Goal: Contribute content: Add original content to the website for others to see

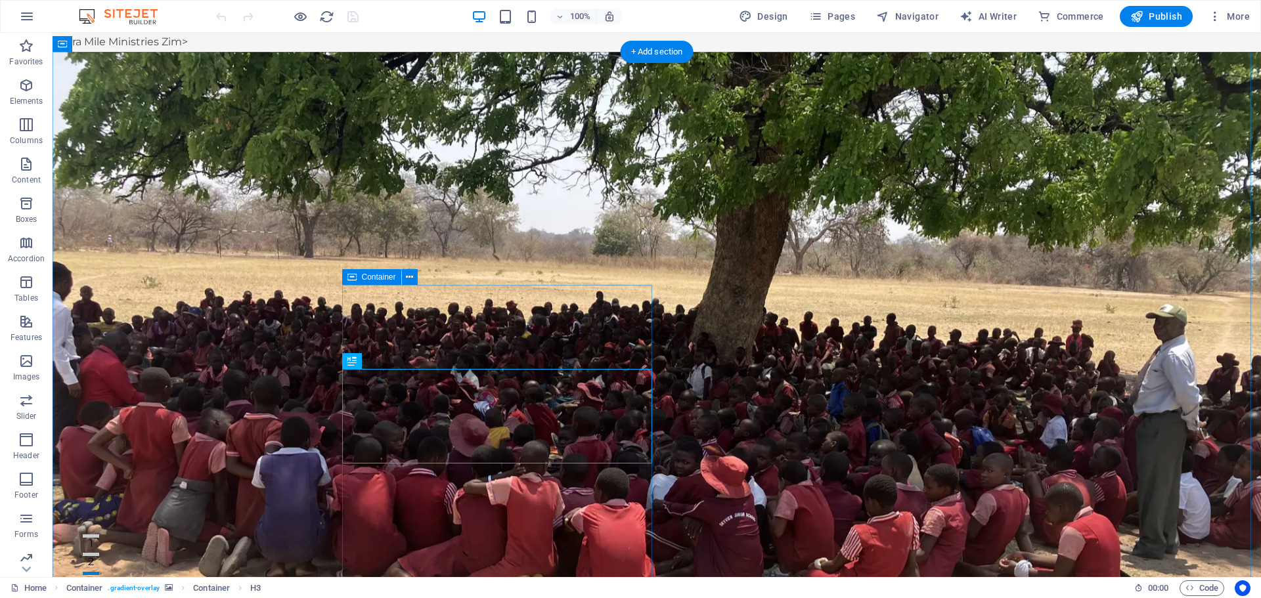
drag, startPoint x: 538, startPoint y: 363, endPoint x: 527, endPoint y: 370, distance: 12.7
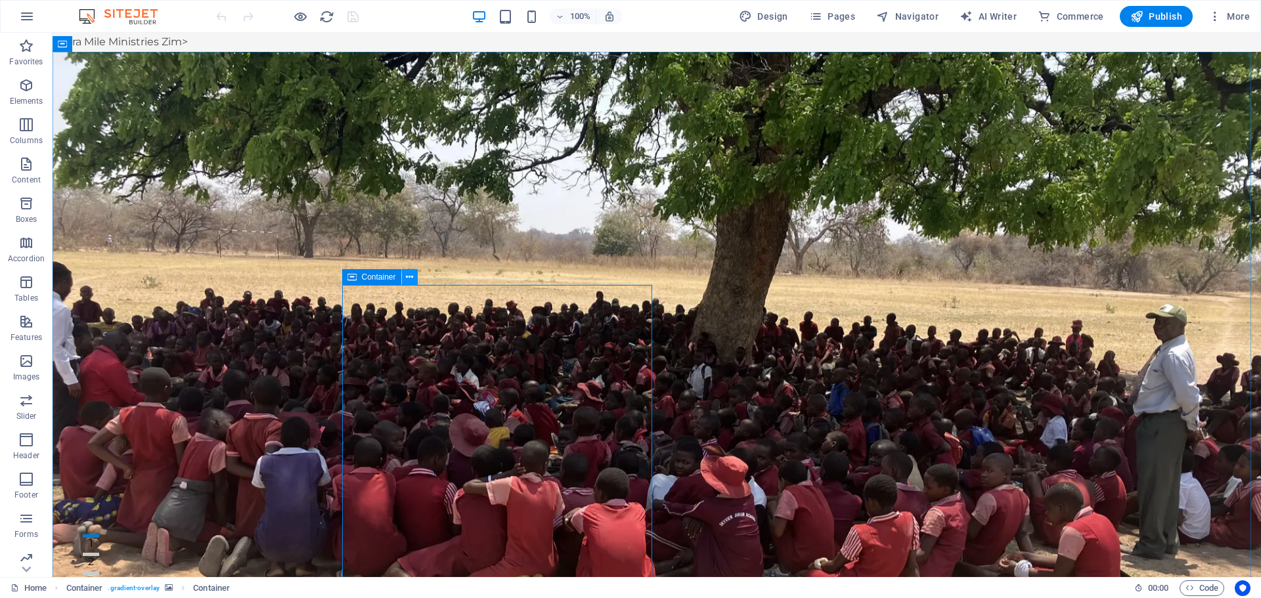
click at [410, 281] on icon at bounding box center [409, 278] width 7 height 14
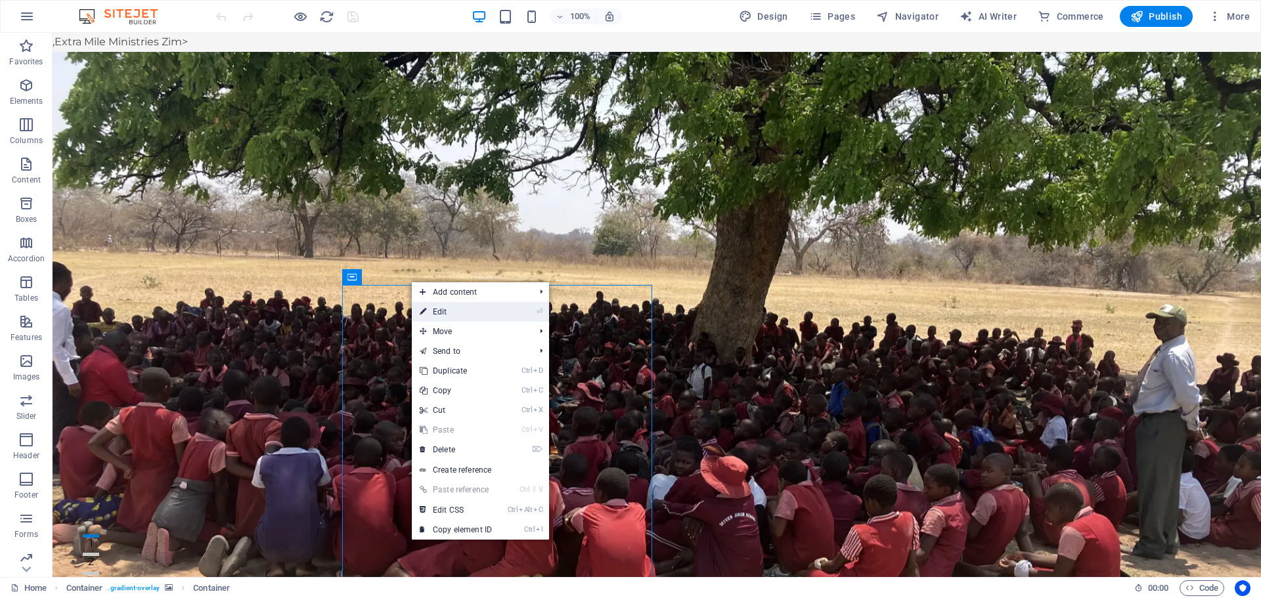
click at [462, 313] on link "⏎ Edit" at bounding box center [456, 312] width 88 height 20
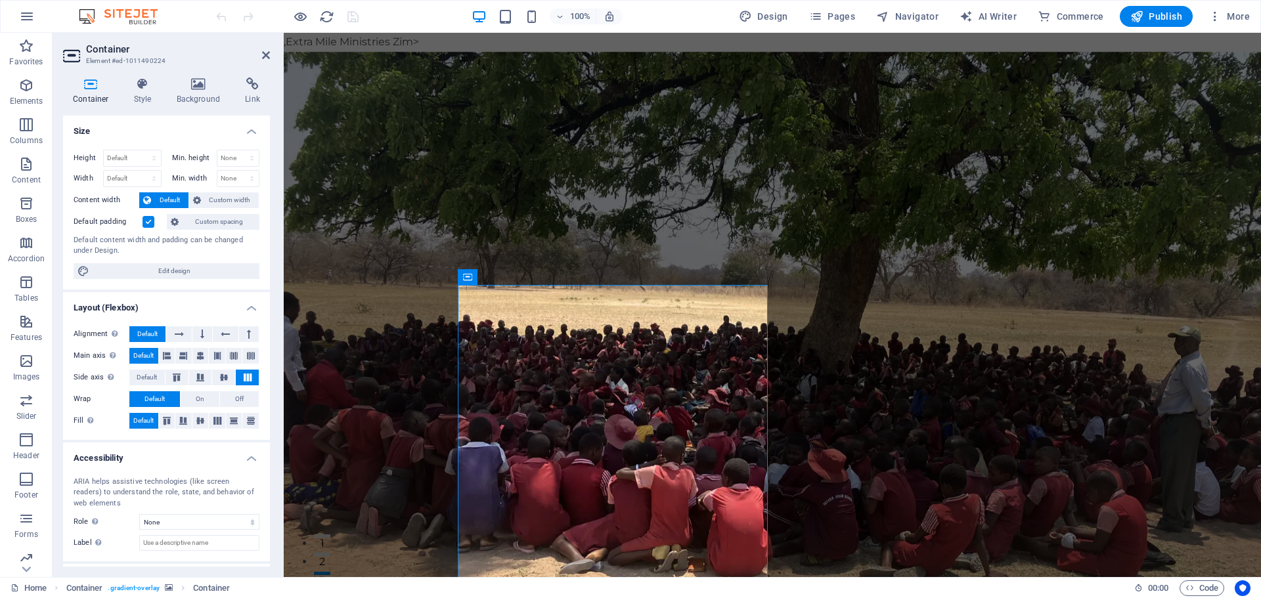
click at [269, 48] on h2 "Container" at bounding box center [178, 49] width 184 height 12
click at [263, 56] on icon at bounding box center [266, 55] width 8 height 11
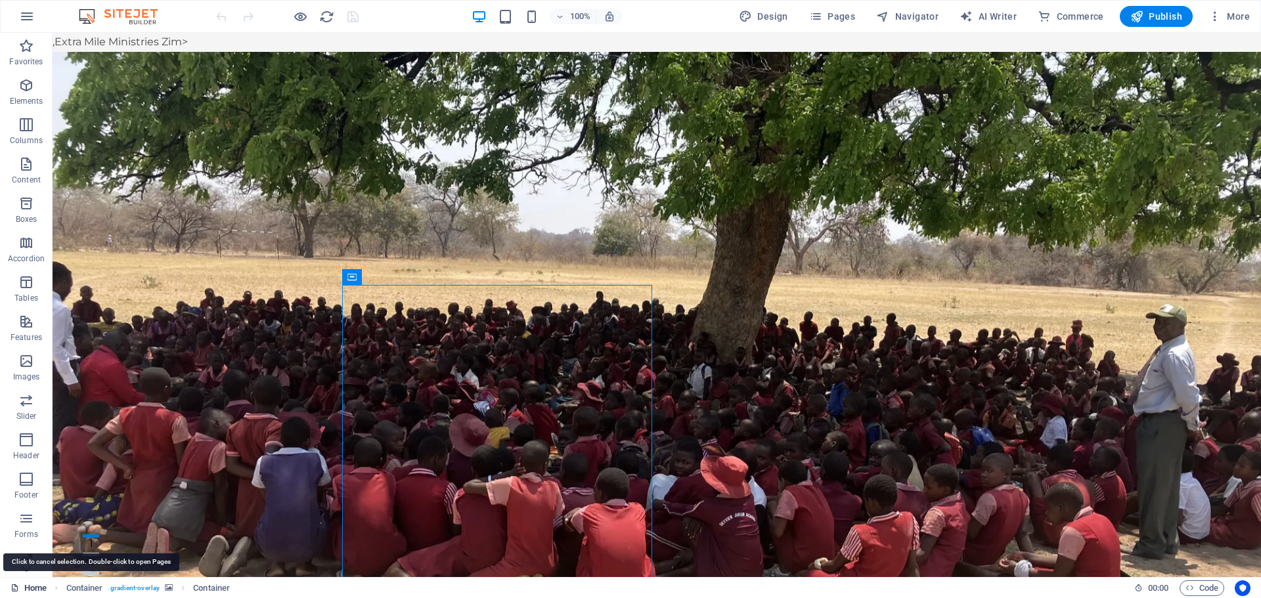
click at [32, 588] on link "Home" at bounding box center [29, 588] width 36 height 16
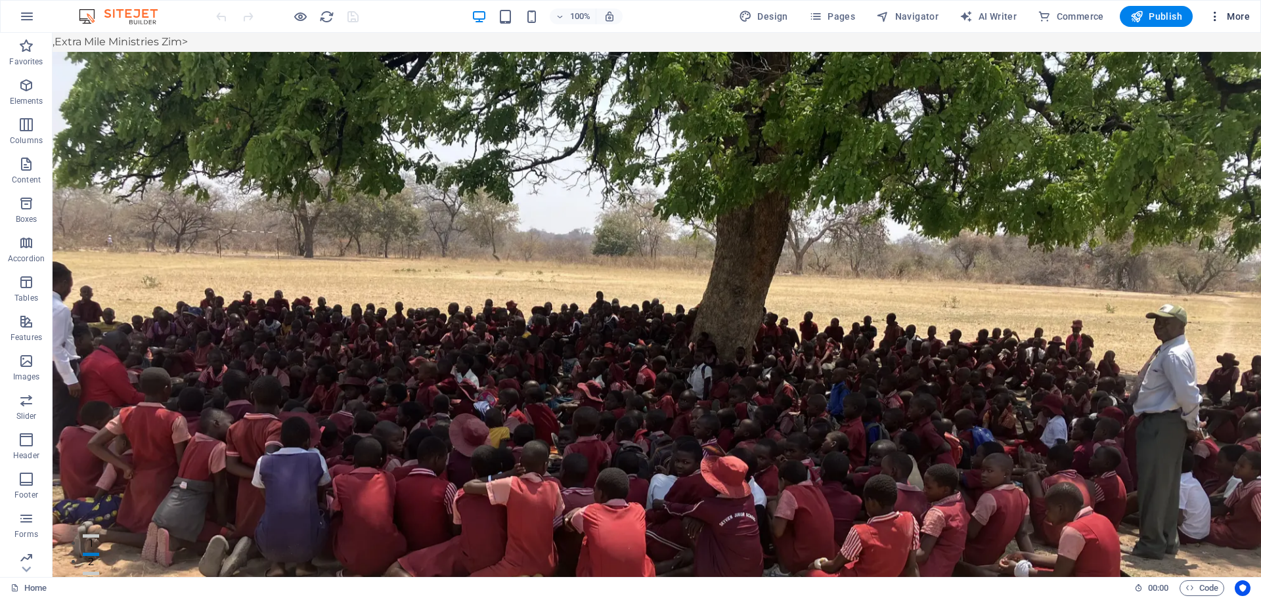
click at [1244, 16] on span "More" at bounding box center [1228, 16] width 41 height 13
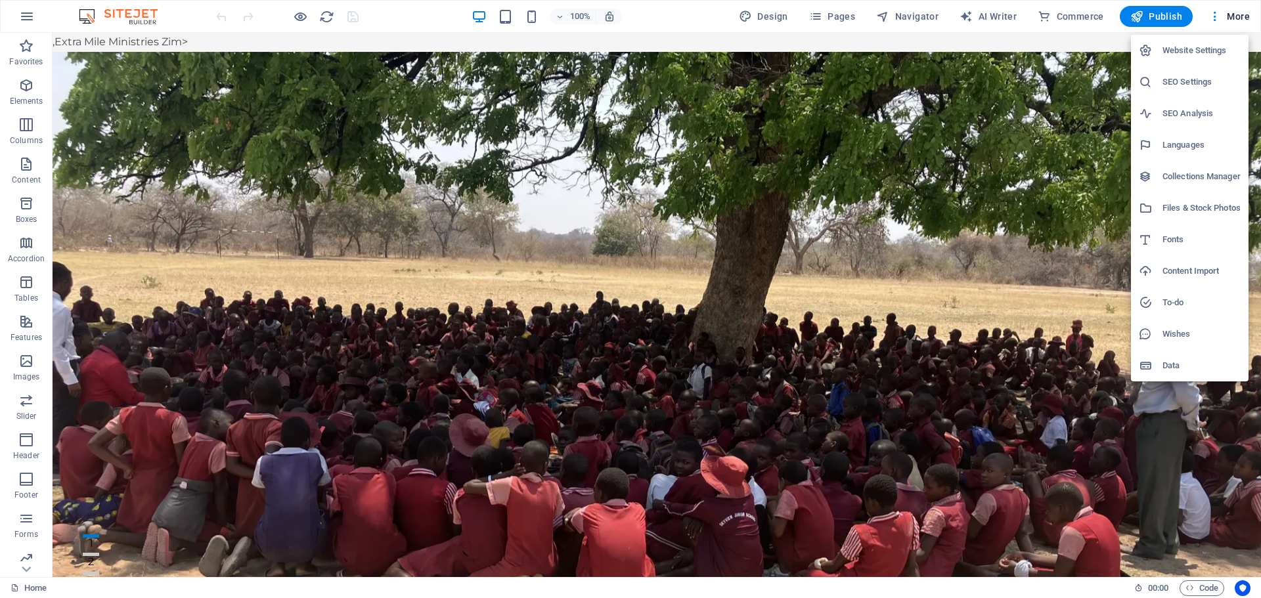
click at [1204, 49] on h6 "Website Settings" at bounding box center [1201, 51] width 78 height 16
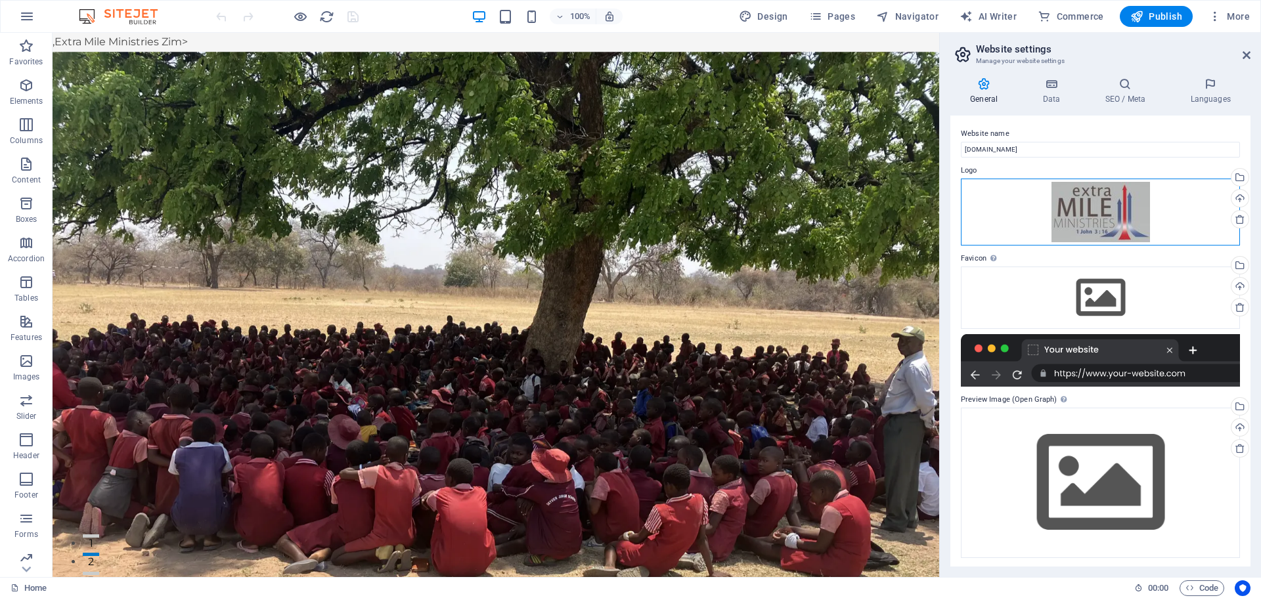
click at [1096, 214] on div "Drag files here, click to choose files or select files from Files or our free s…" at bounding box center [1100, 213] width 279 height 68
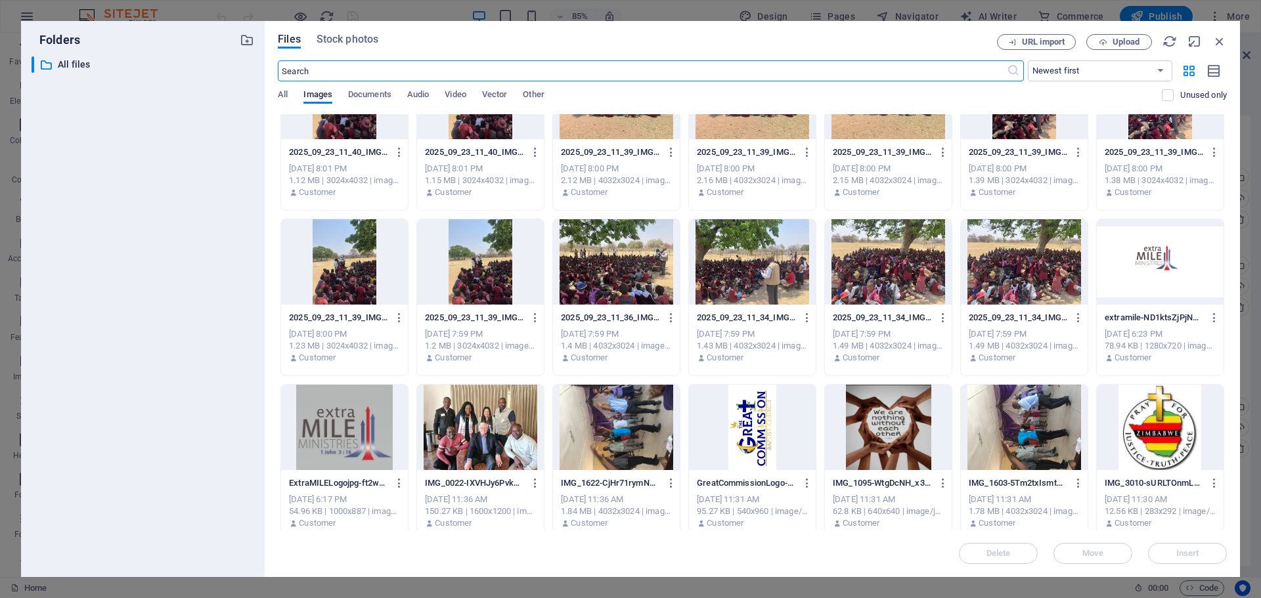
scroll to position [393, 0]
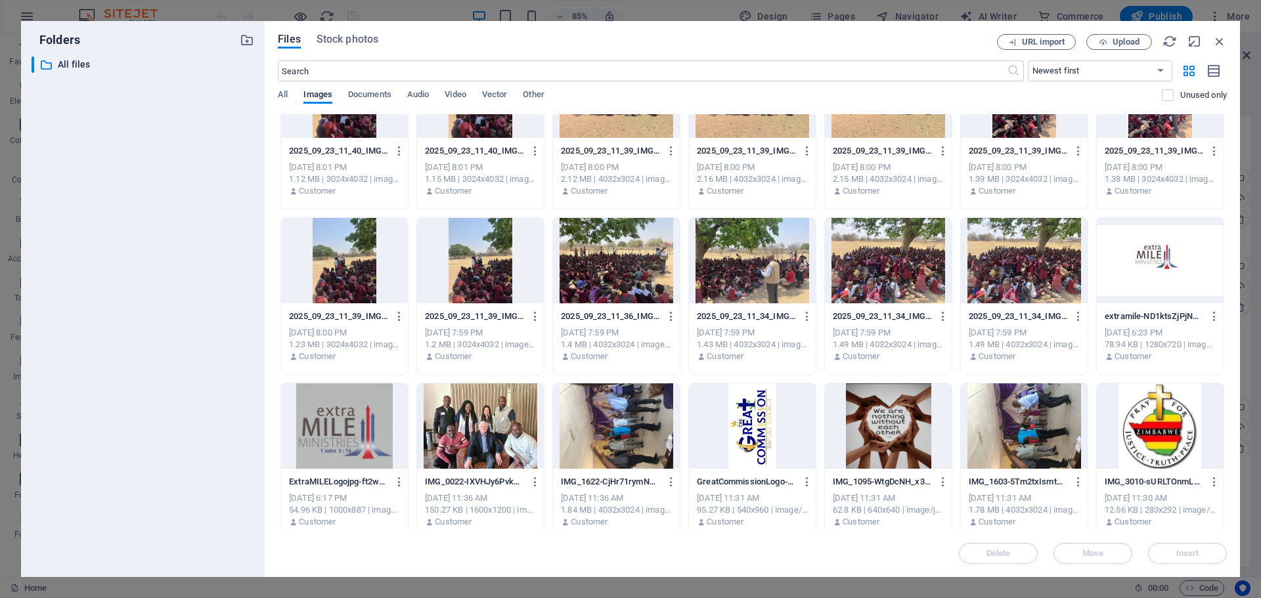
click at [1146, 274] on div at bounding box center [1160, 260] width 127 height 85
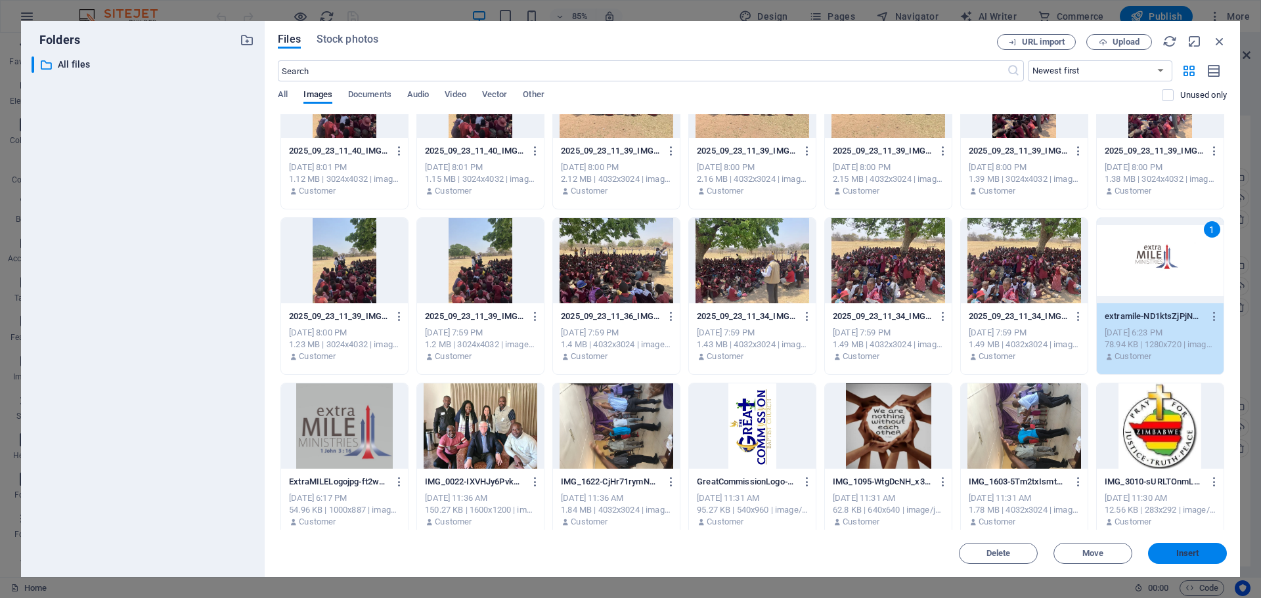
click at [1194, 552] on span "Insert" at bounding box center [1187, 554] width 23 height 8
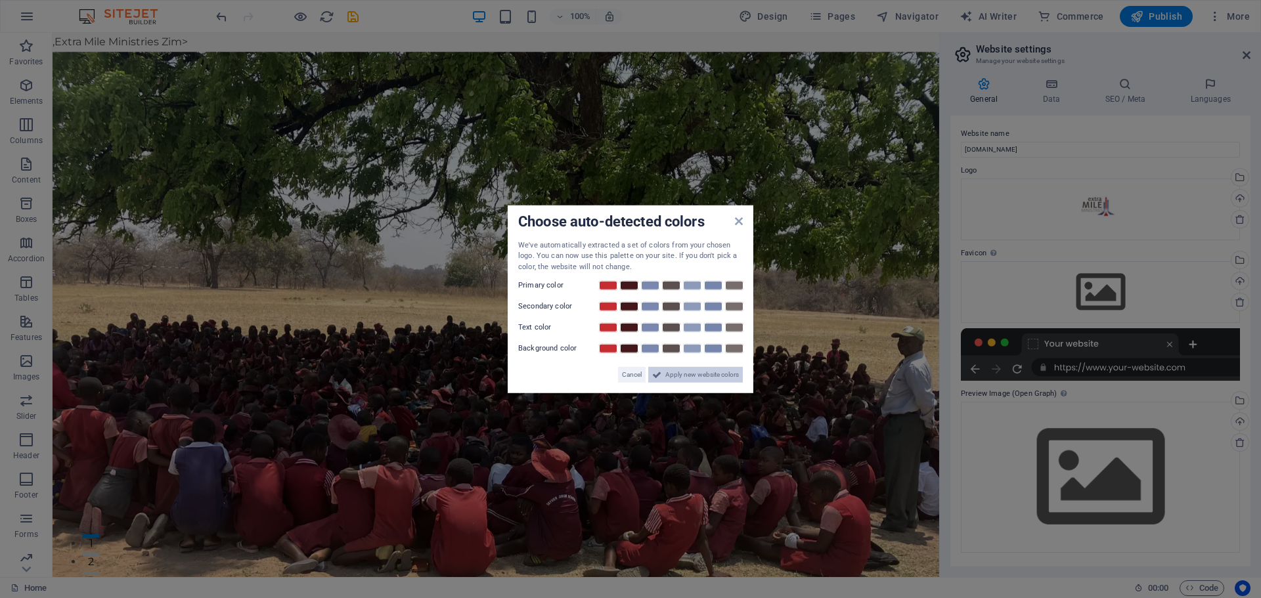
drag, startPoint x: 692, startPoint y: 377, endPoint x: 668, endPoint y: 353, distance: 33.9
click at [692, 377] on span "Apply new website colors" at bounding box center [702, 375] width 74 height 16
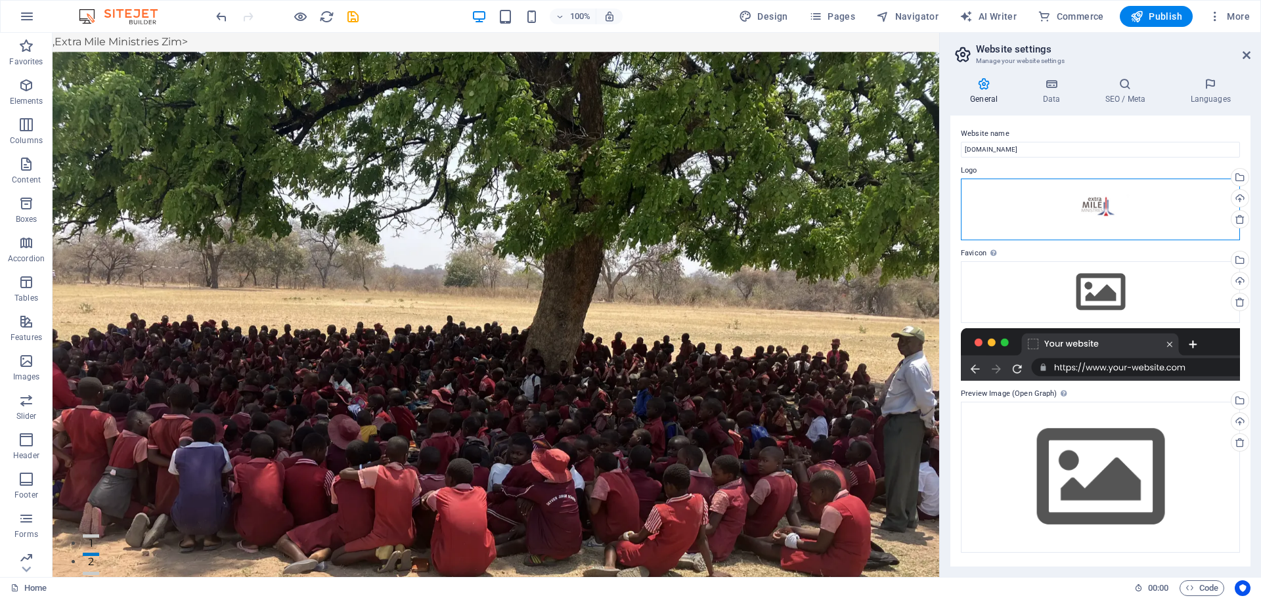
click at [1120, 210] on div "Drag files here, click to choose files or select files from Files or our free s…" at bounding box center [1100, 210] width 279 height 62
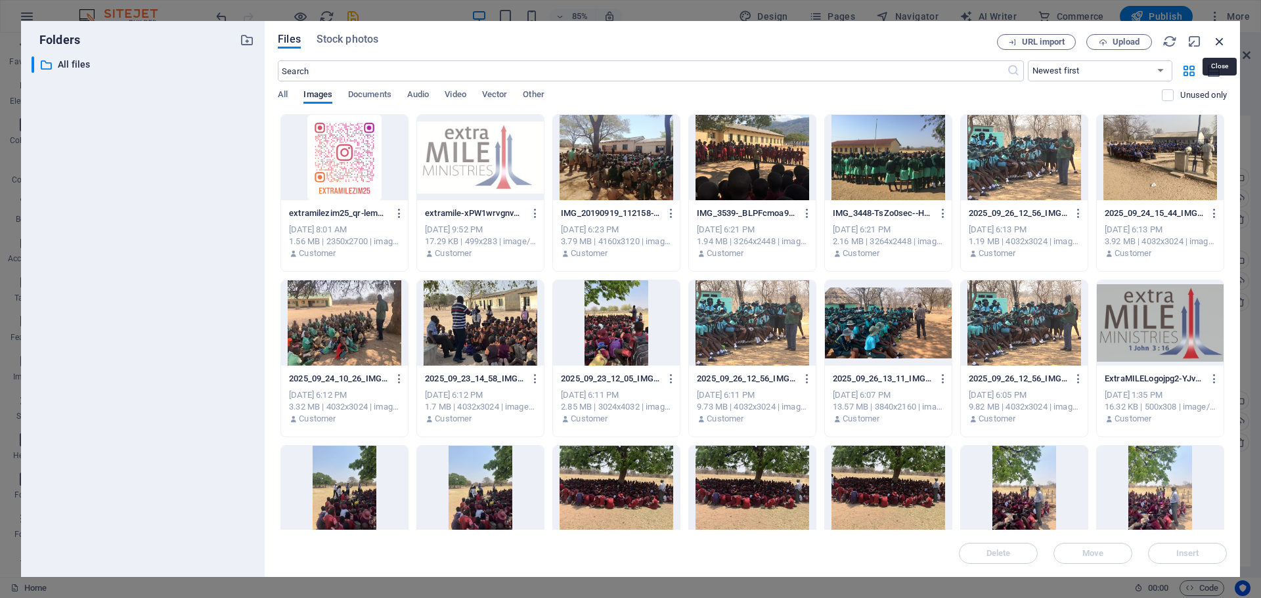
click at [1218, 34] on icon "button" at bounding box center [1219, 41] width 14 height 14
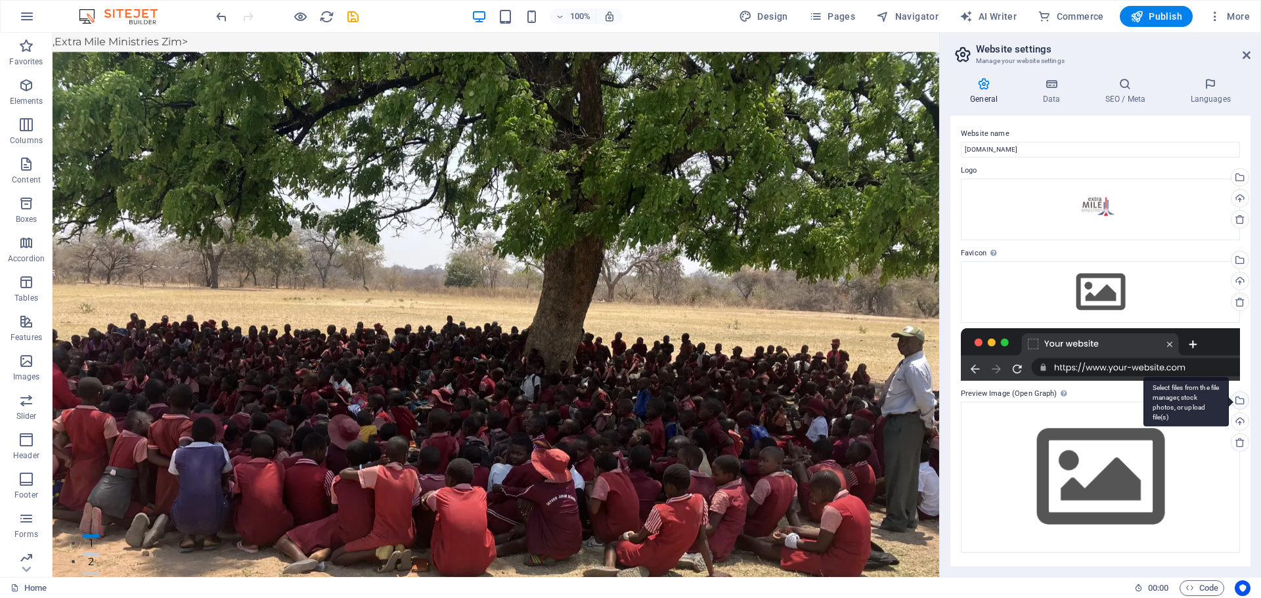
click at [1229, 401] on div "Select files from the file manager, stock photos, or upload file(s)" at bounding box center [1185, 402] width 85 height 49
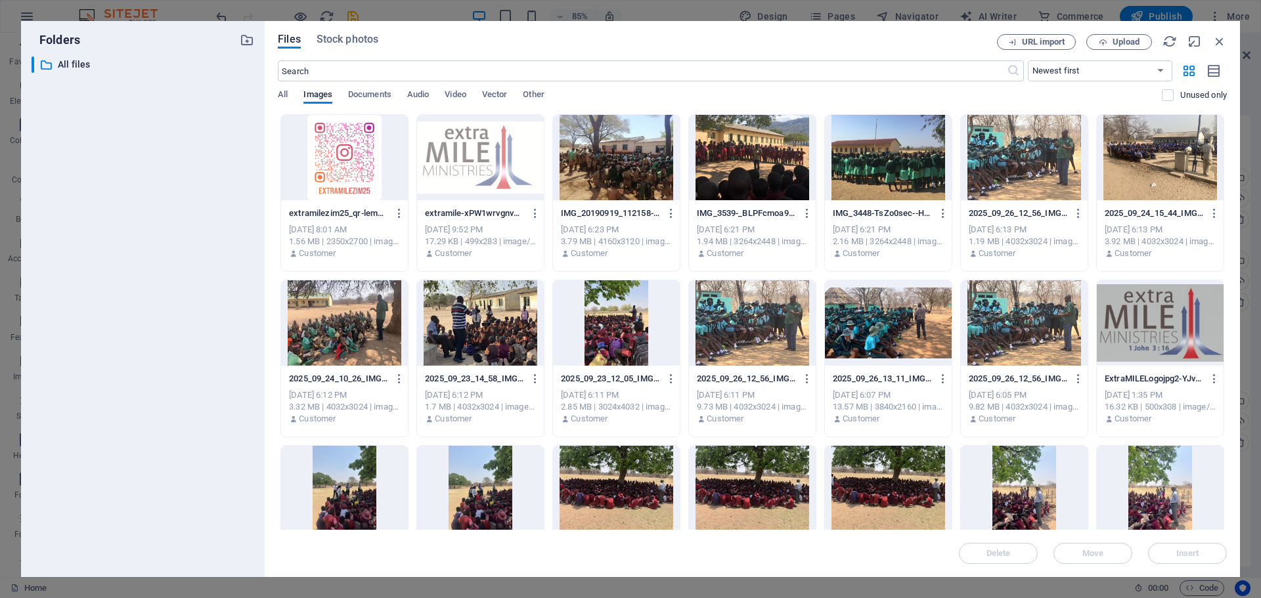
drag, startPoint x: 1227, startPoint y: 188, endPoint x: 1236, endPoint y: 271, distance: 82.7
click at [1236, 271] on div "Files Stock photos URL import Upload ​ Newest first Oldest first Name (A-Z) Nam…" at bounding box center [752, 299] width 975 height 556
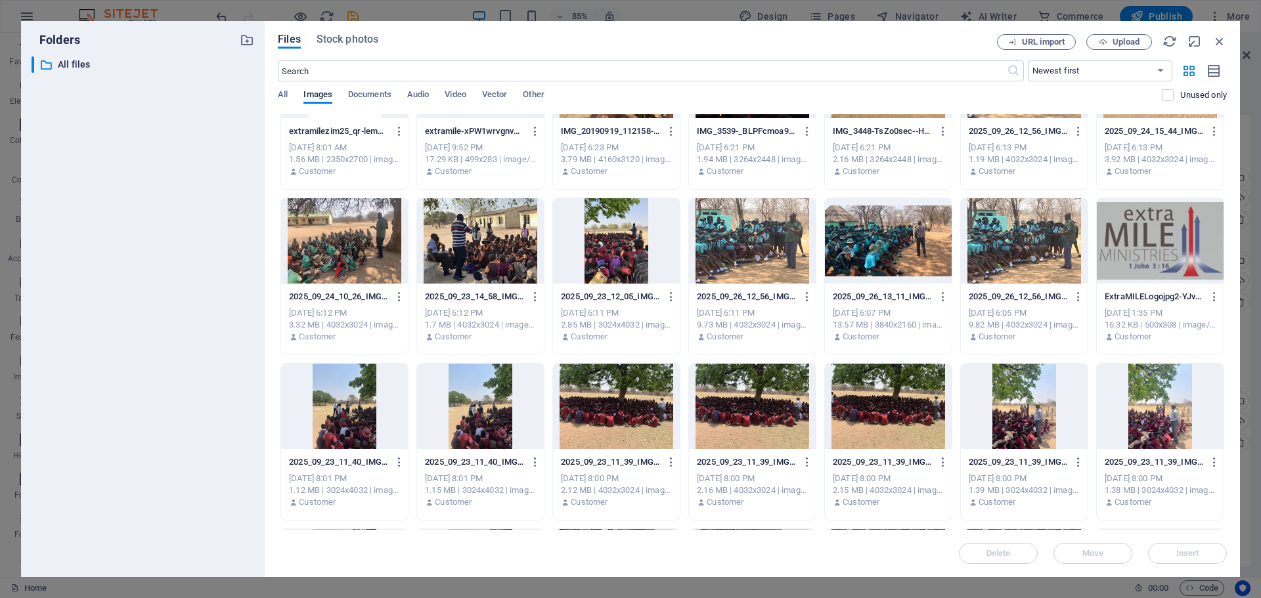
scroll to position [77, 0]
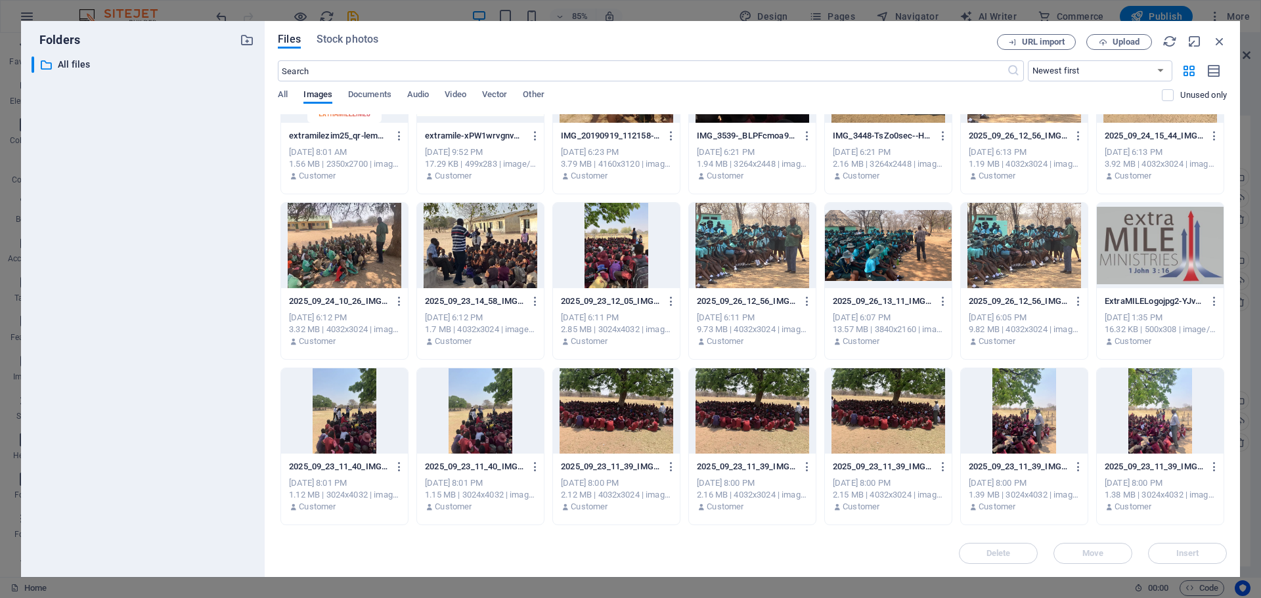
click at [496, 258] on div at bounding box center [480, 245] width 127 height 85
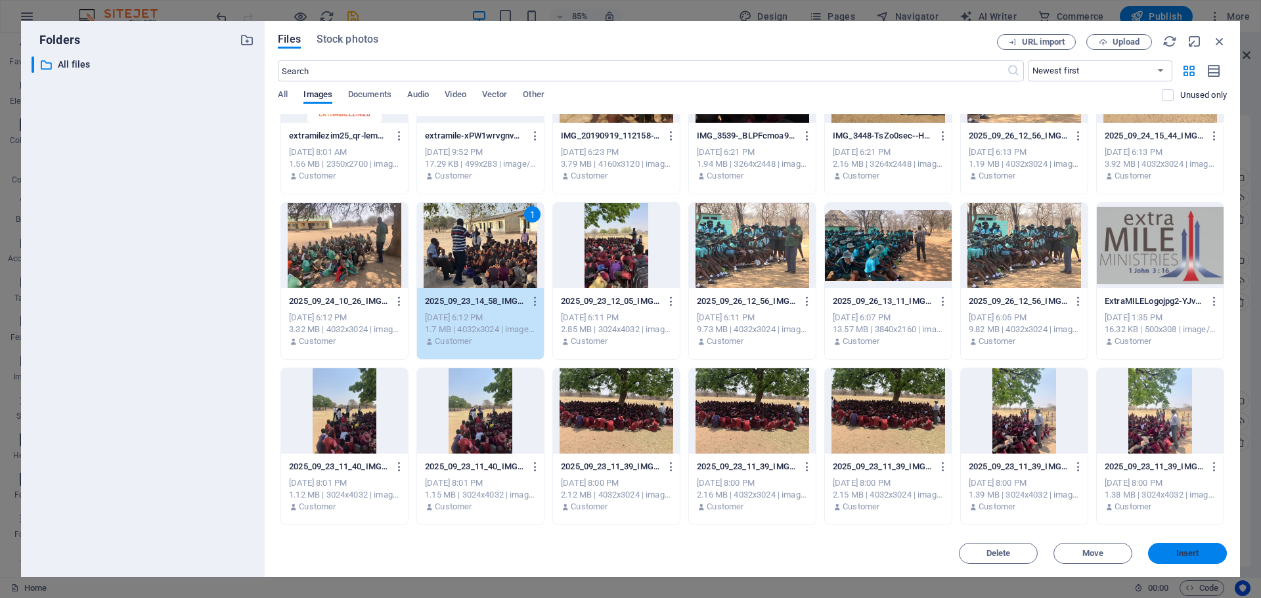
click at [1183, 557] on span "Insert" at bounding box center [1187, 554] width 23 height 8
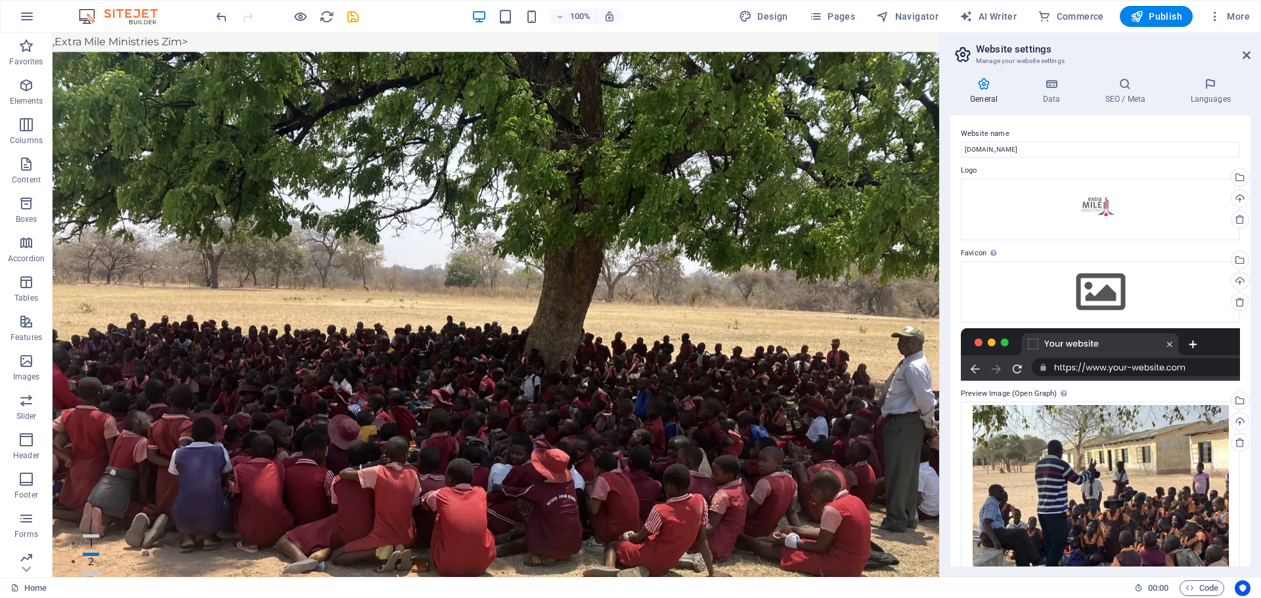
scroll to position [45, 0]
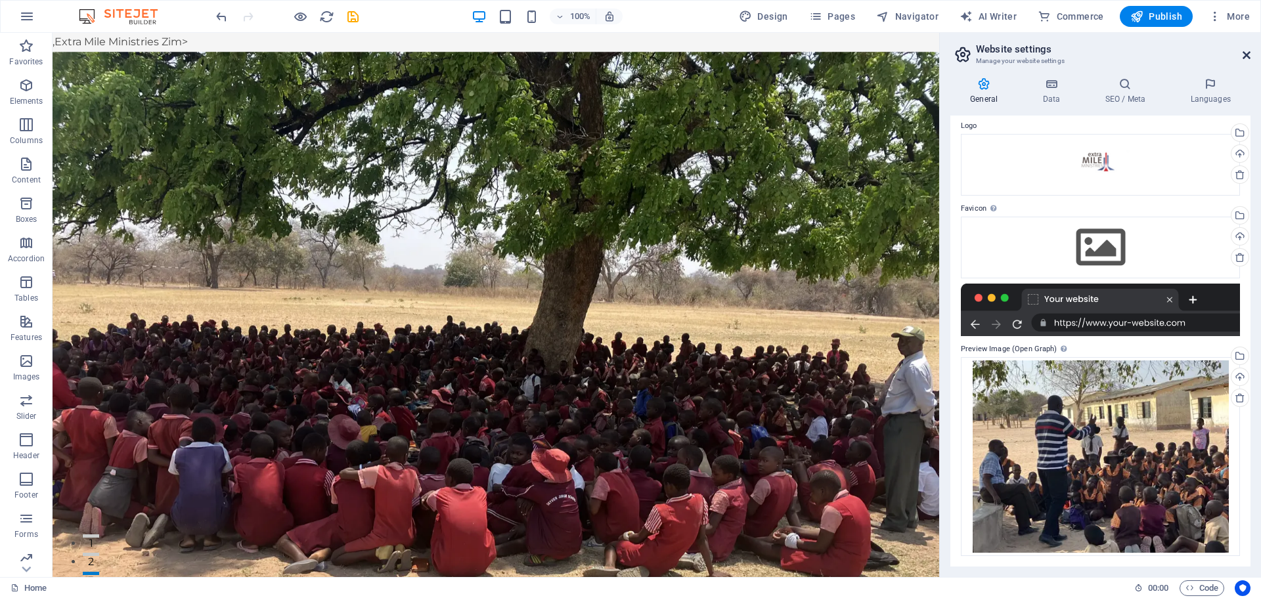
click at [1243, 53] on icon at bounding box center [1246, 55] width 8 height 11
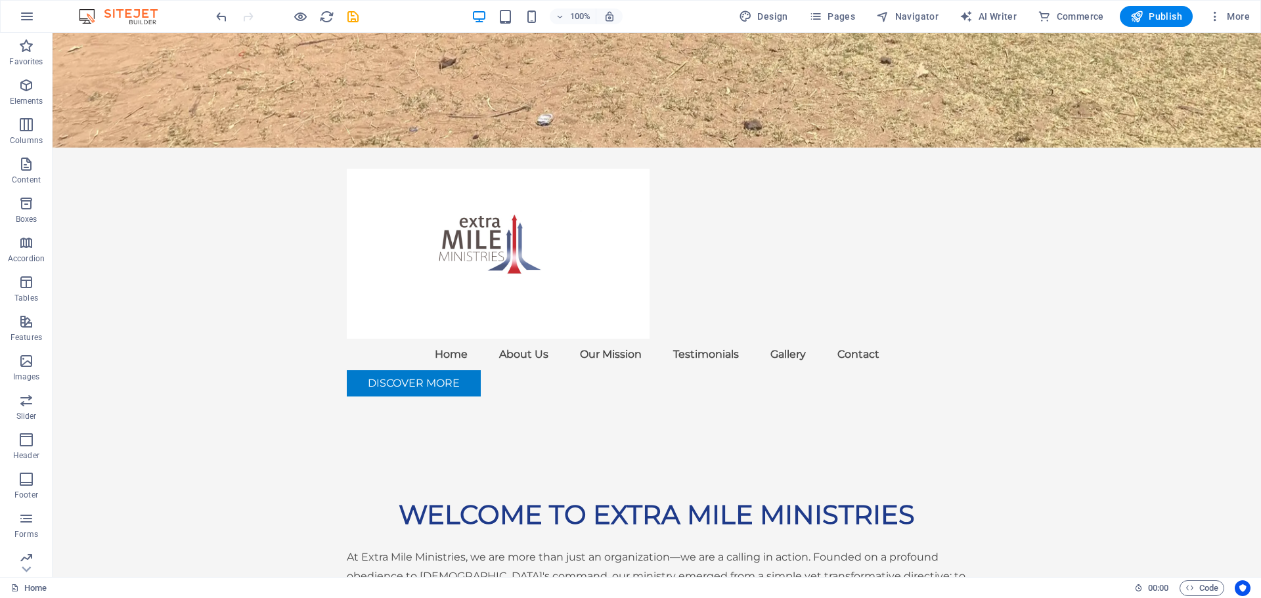
scroll to position [615, 0]
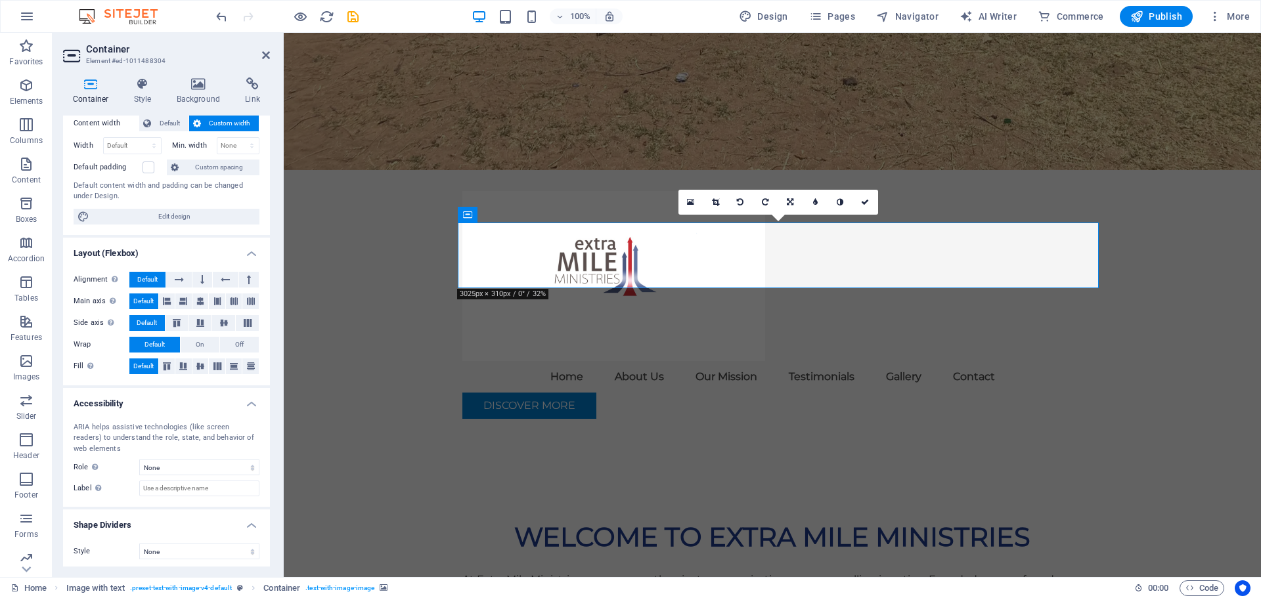
scroll to position [80, 0]
click at [26, 362] on icon "button" at bounding box center [26, 361] width 16 height 16
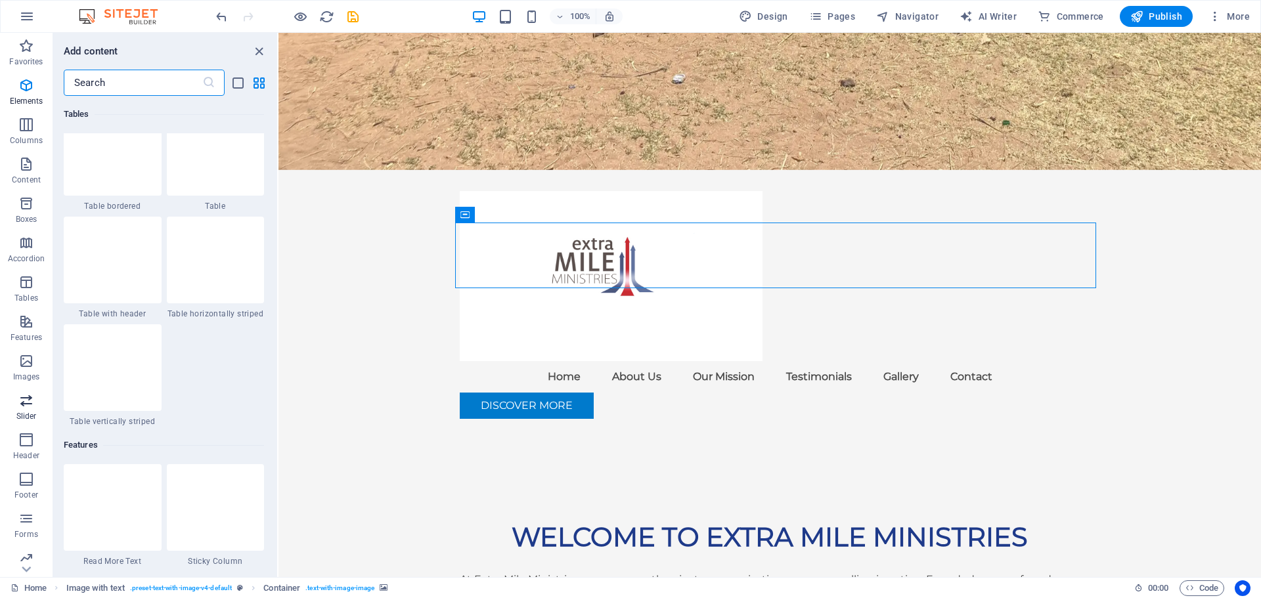
scroll to position [6658, 0]
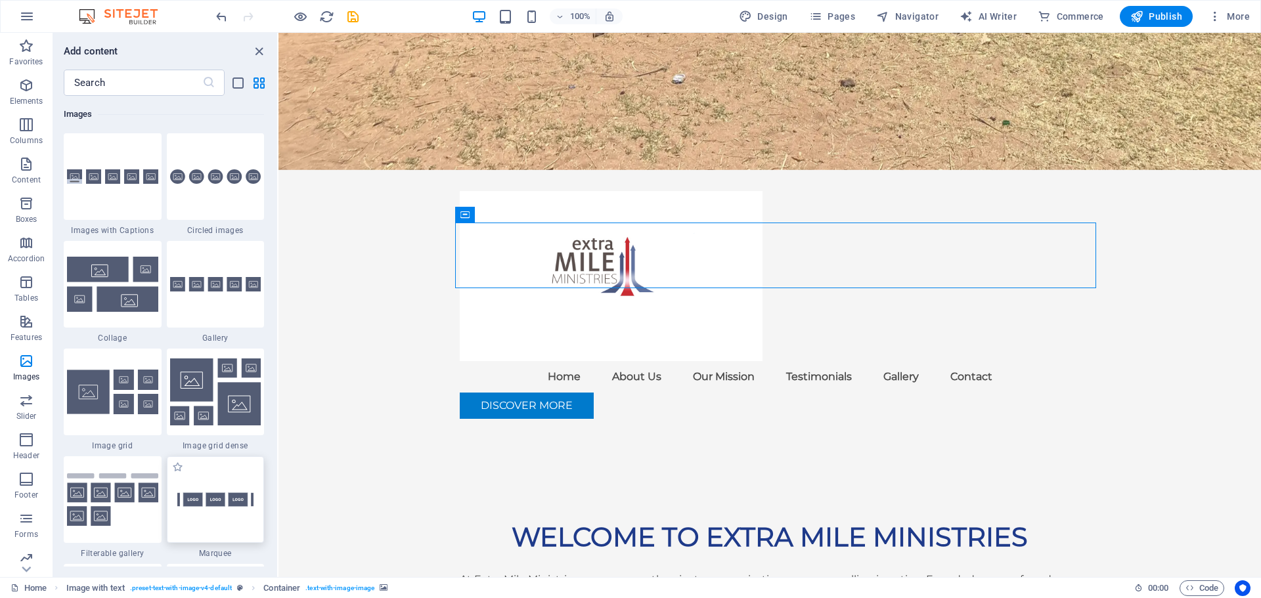
drag, startPoint x: 213, startPoint y: 504, endPoint x: 892, endPoint y: 210, distance: 739.7
click at [213, 504] on img at bounding box center [215, 499] width 91 height 60
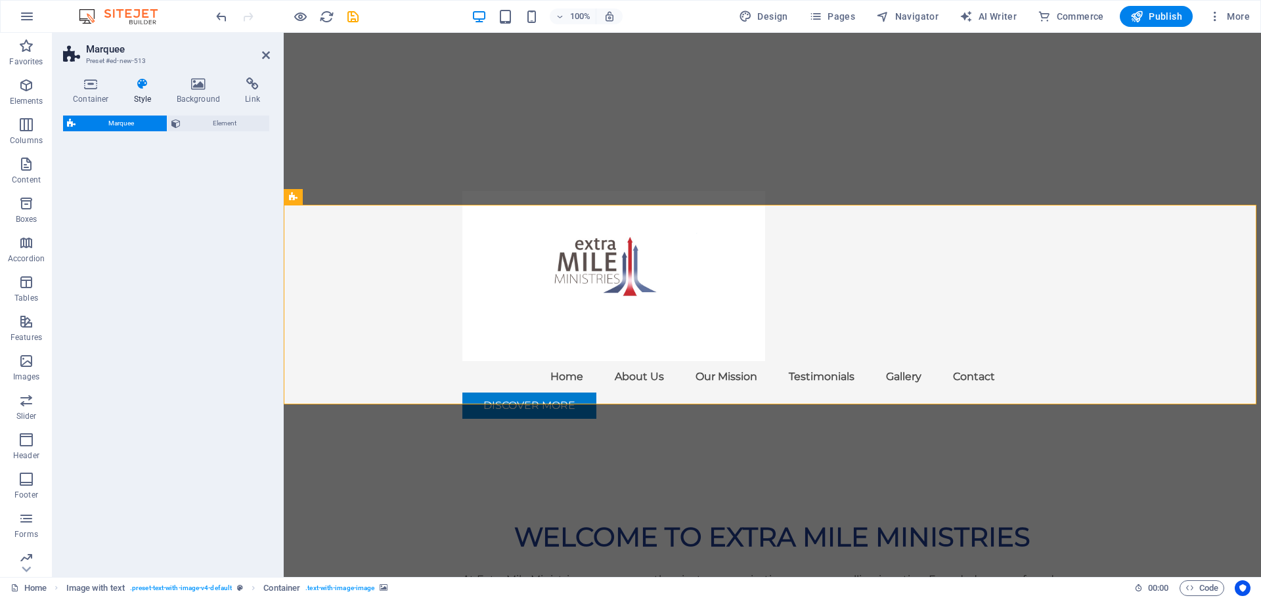
scroll to position [2167, 0]
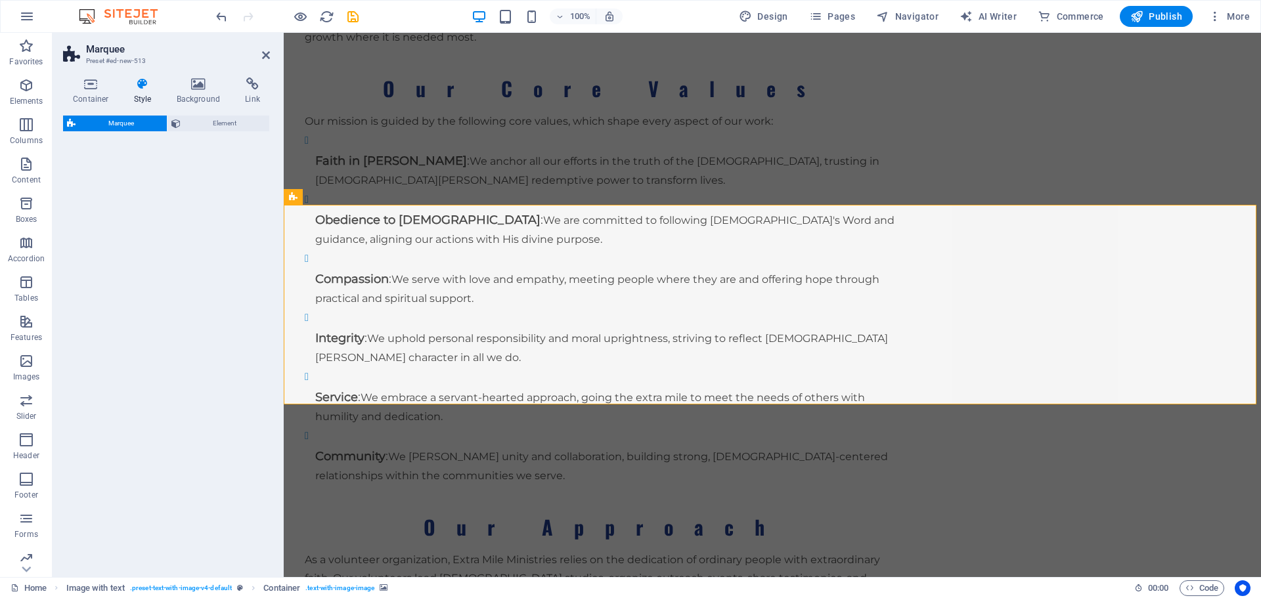
select select "preset-marquee-v2-default"
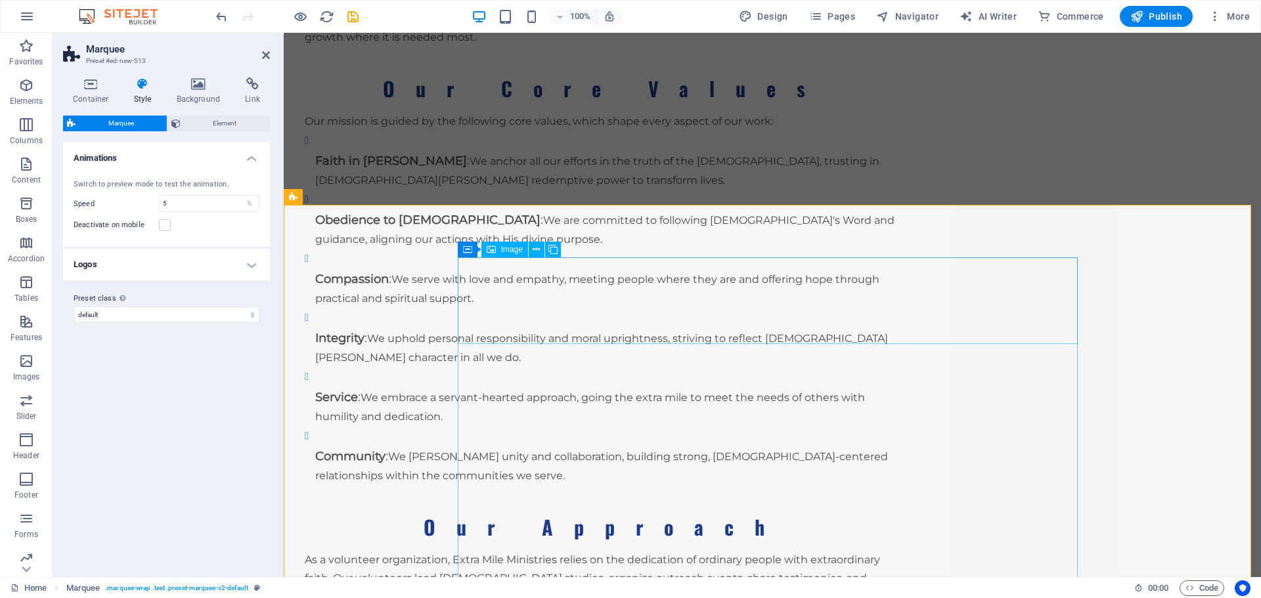
click at [508, 246] on span "Image" at bounding box center [512, 250] width 22 height 8
click at [534, 246] on icon at bounding box center [536, 250] width 7 height 14
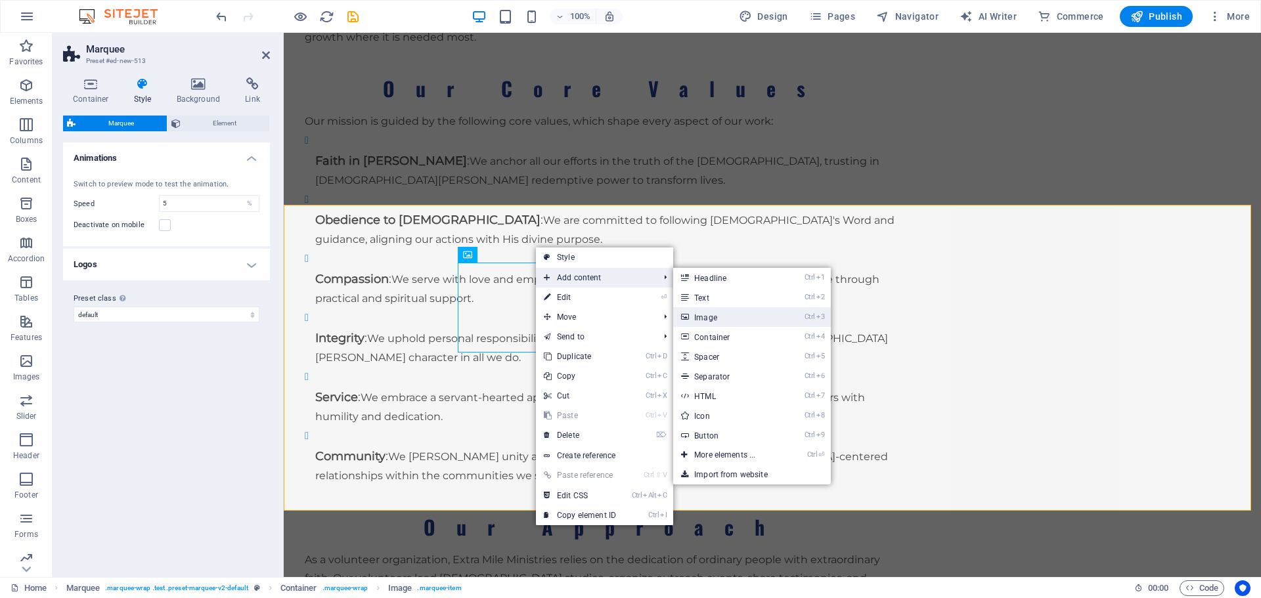
click at [728, 314] on link "Ctrl 3 Image" at bounding box center [727, 317] width 108 height 20
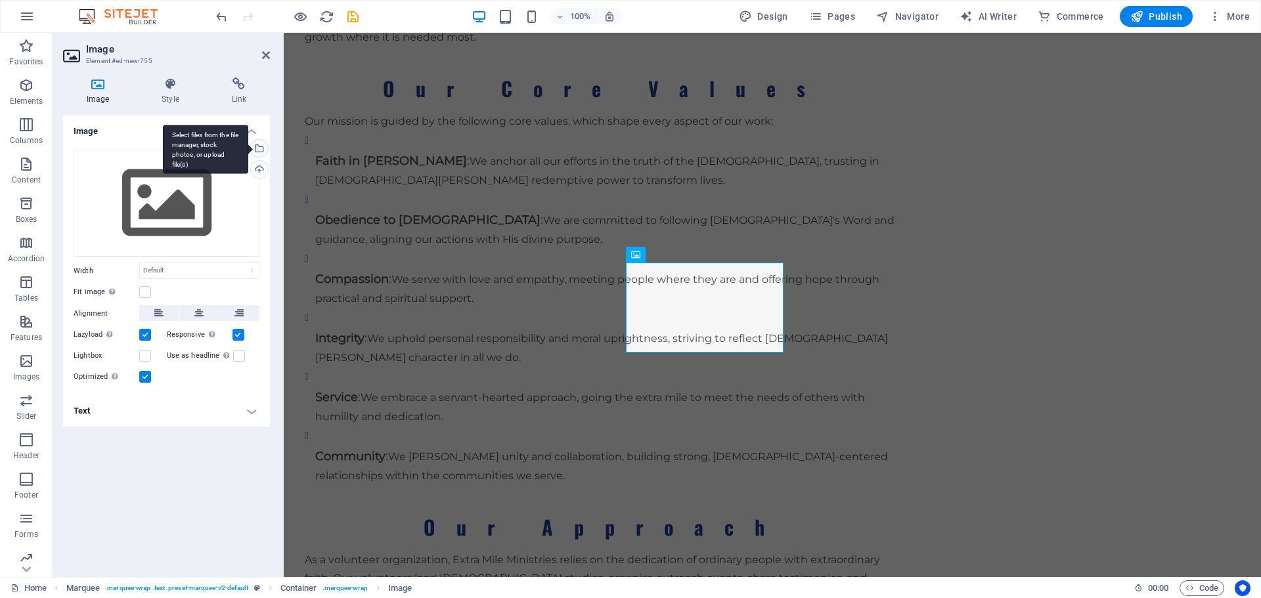
click at [248, 146] on div "Select files from the file manager, stock photos, or upload file(s)" at bounding box center [205, 149] width 85 height 49
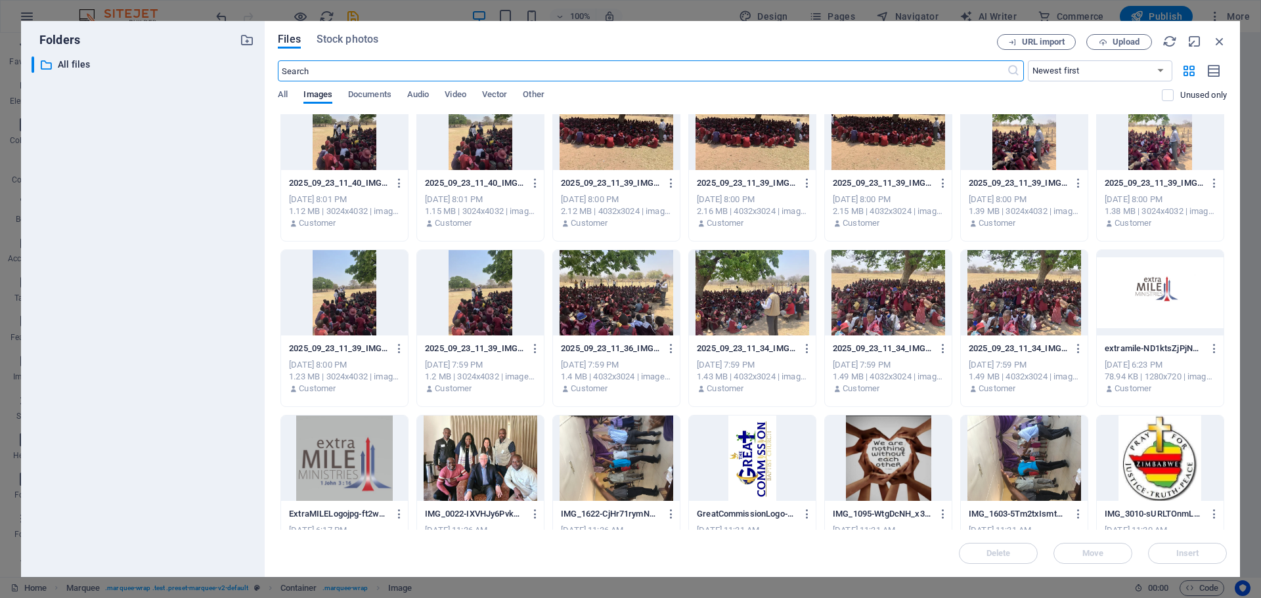
scroll to position [366, 0]
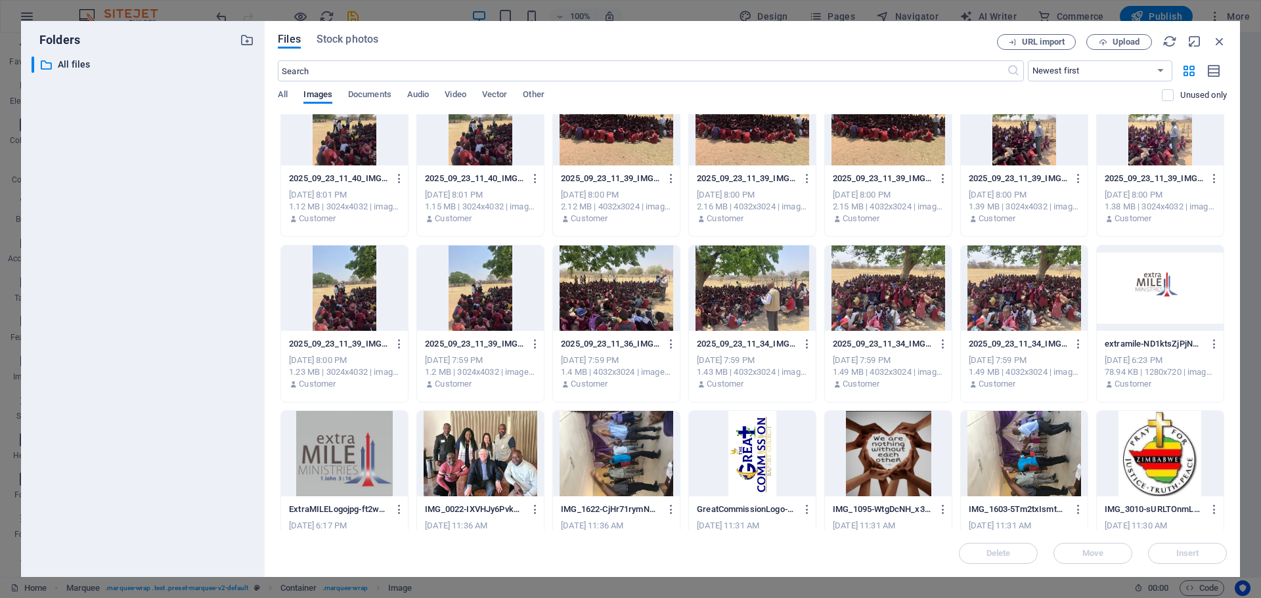
click at [1133, 304] on div at bounding box center [1160, 288] width 127 height 85
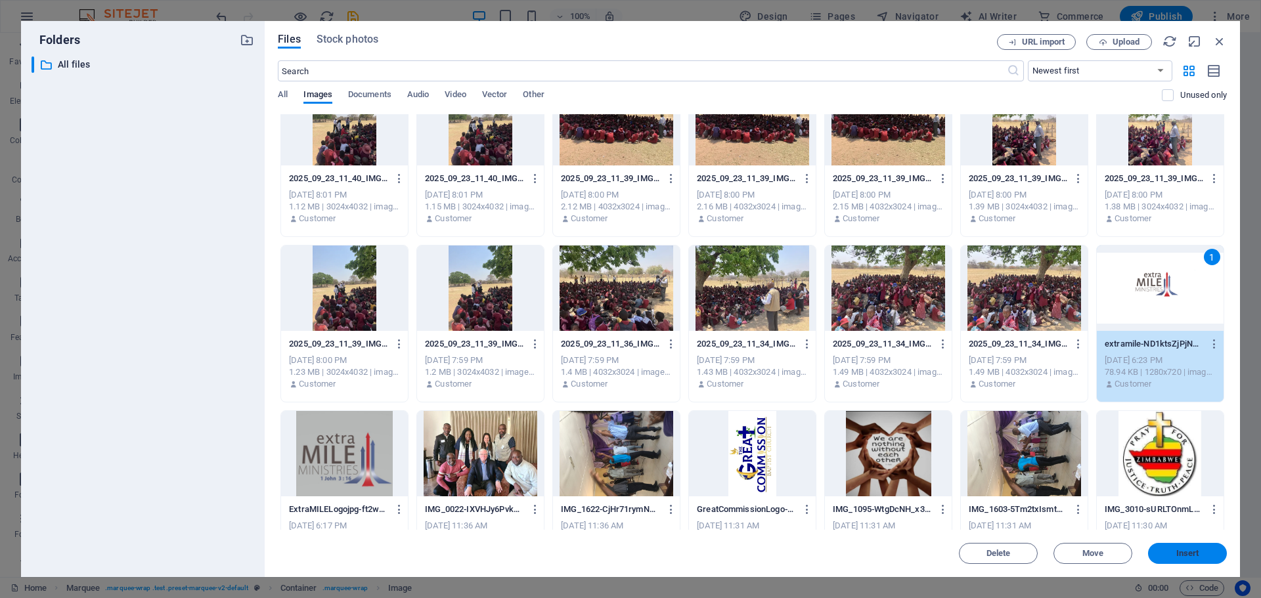
click at [1178, 548] on button "Insert" at bounding box center [1187, 553] width 79 height 21
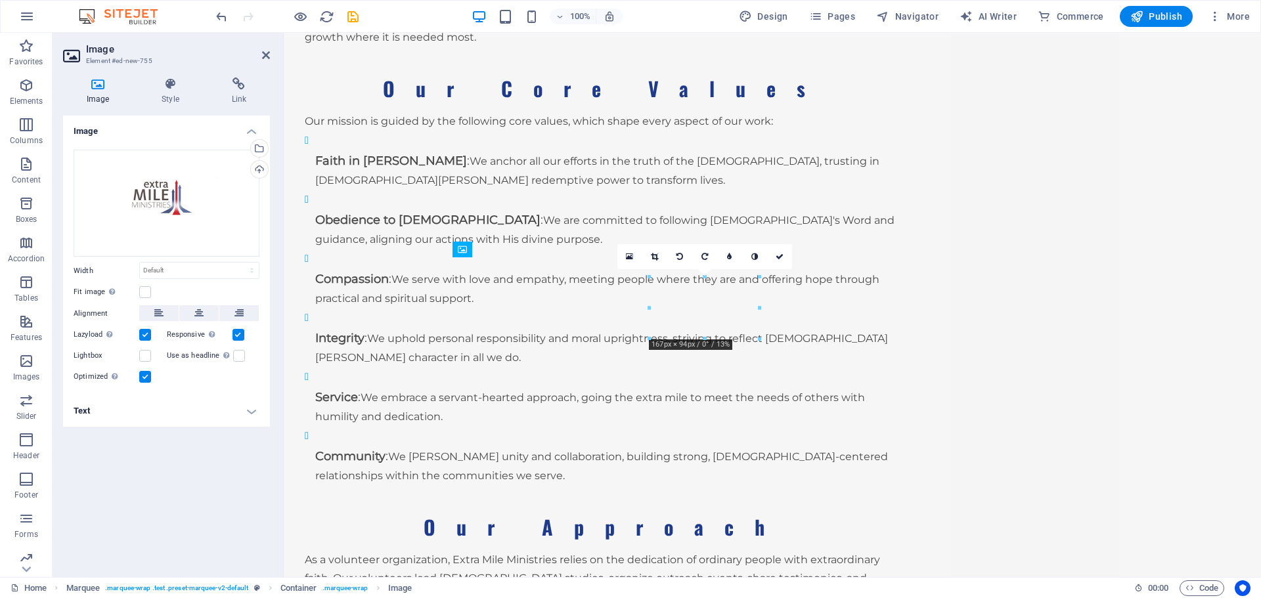
drag, startPoint x: 698, startPoint y: 307, endPoint x: 576, endPoint y: 306, distance: 122.1
click at [632, 255] on icon at bounding box center [629, 256] width 7 height 9
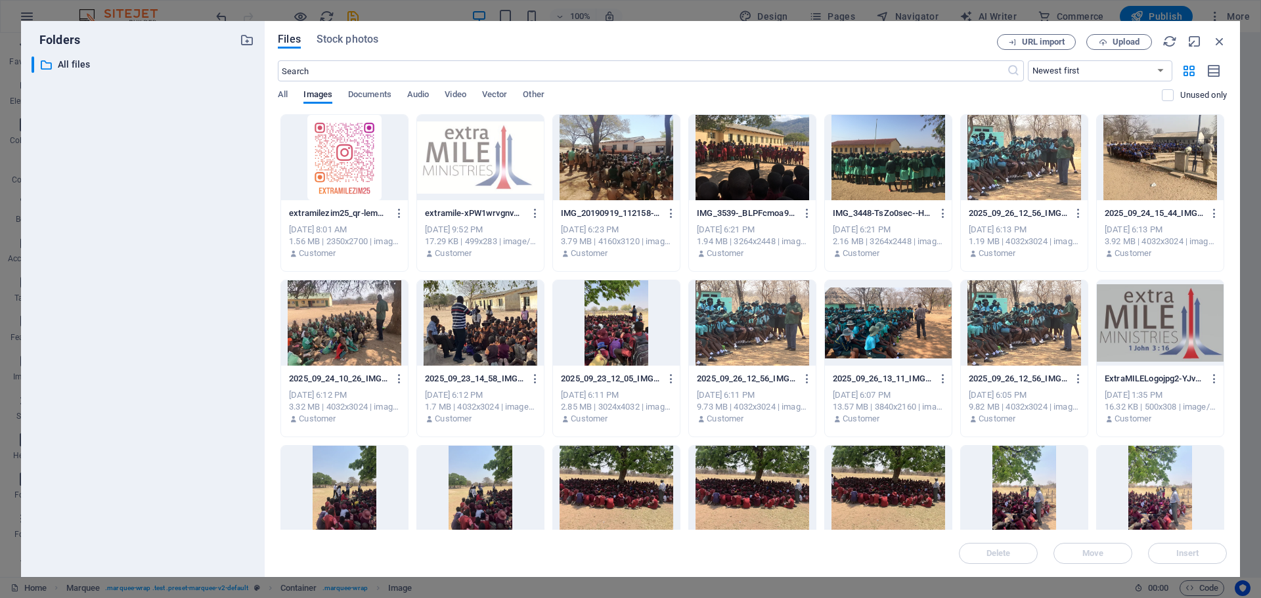
click at [788, 311] on div at bounding box center [752, 322] width 127 height 85
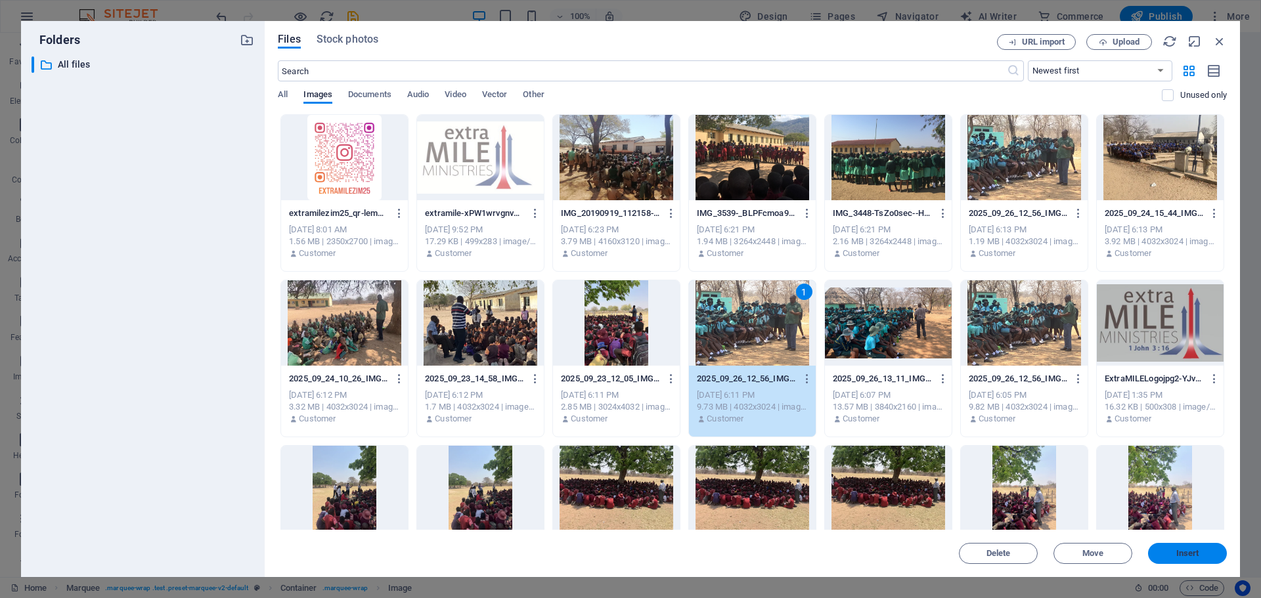
click at [1182, 550] on span "Insert" at bounding box center [1187, 554] width 23 height 8
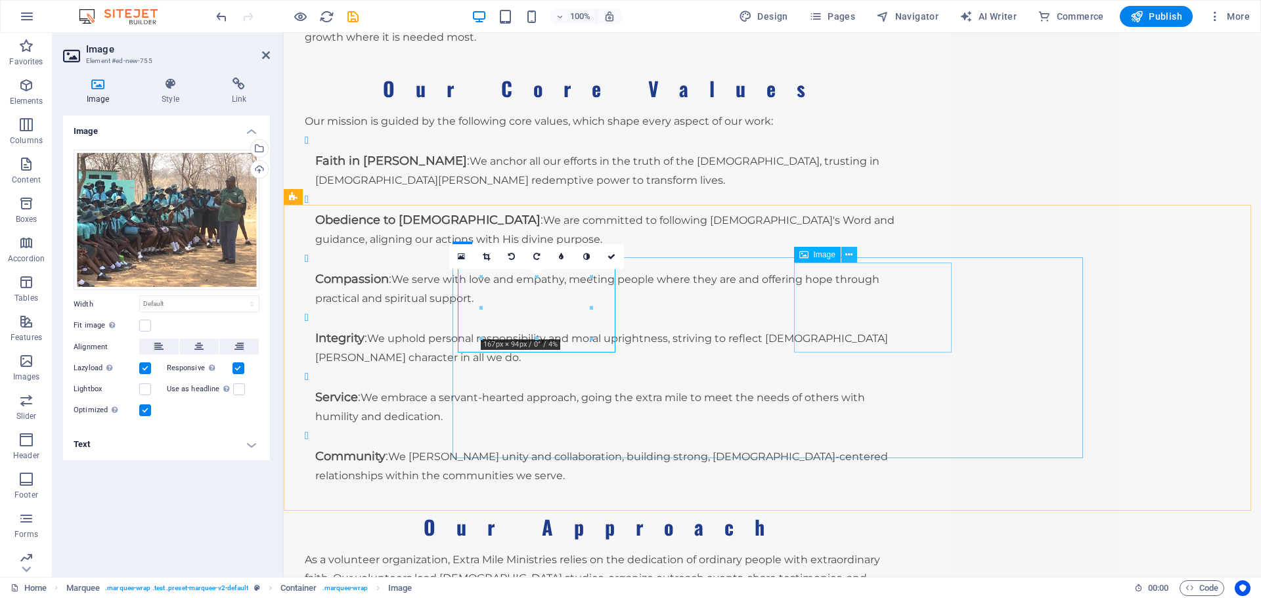
click at [850, 251] on icon at bounding box center [848, 255] width 7 height 14
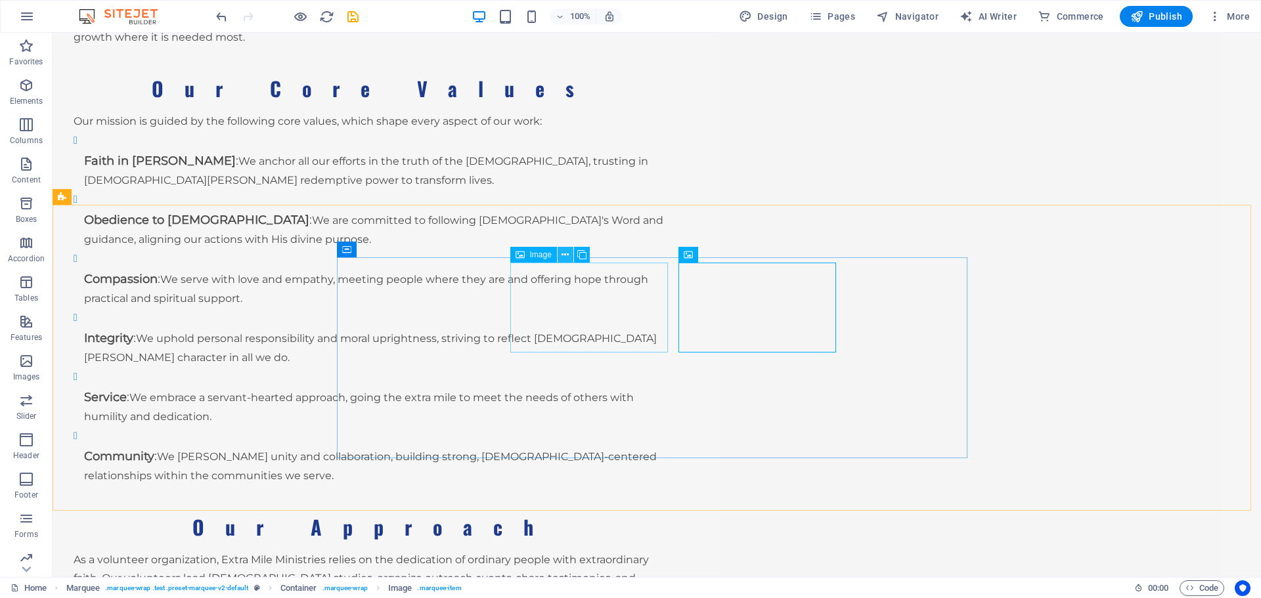
click at [559, 255] on button at bounding box center [565, 255] width 16 height 16
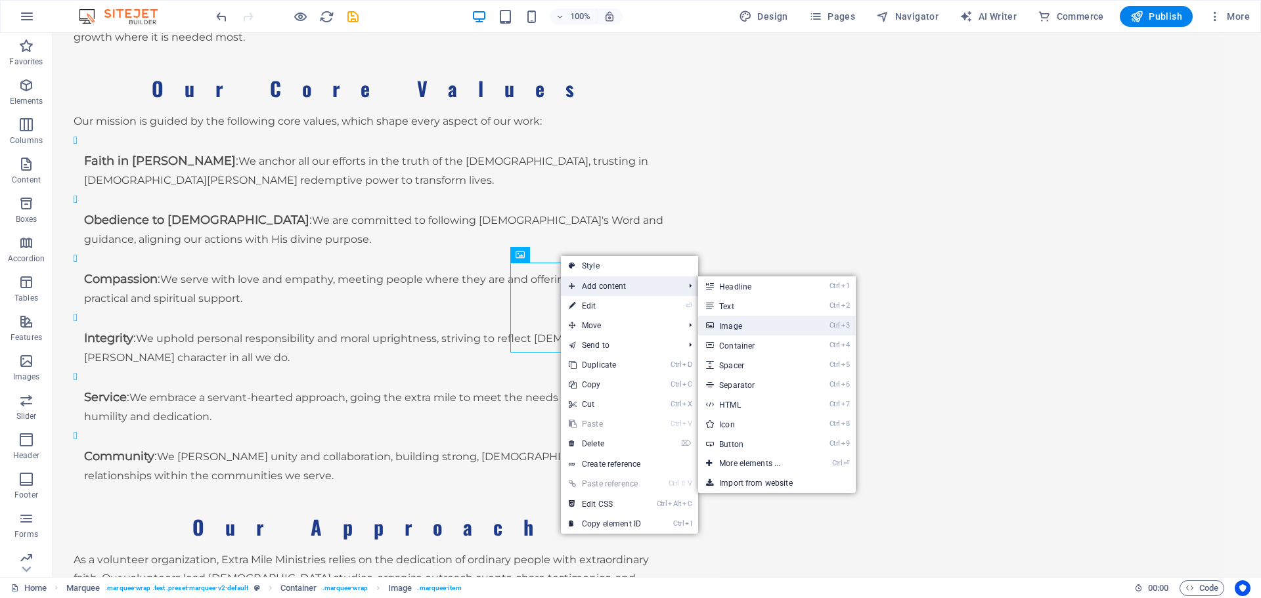
click at [749, 326] on link "Ctrl 3 Image" at bounding box center [752, 326] width 108 height 20
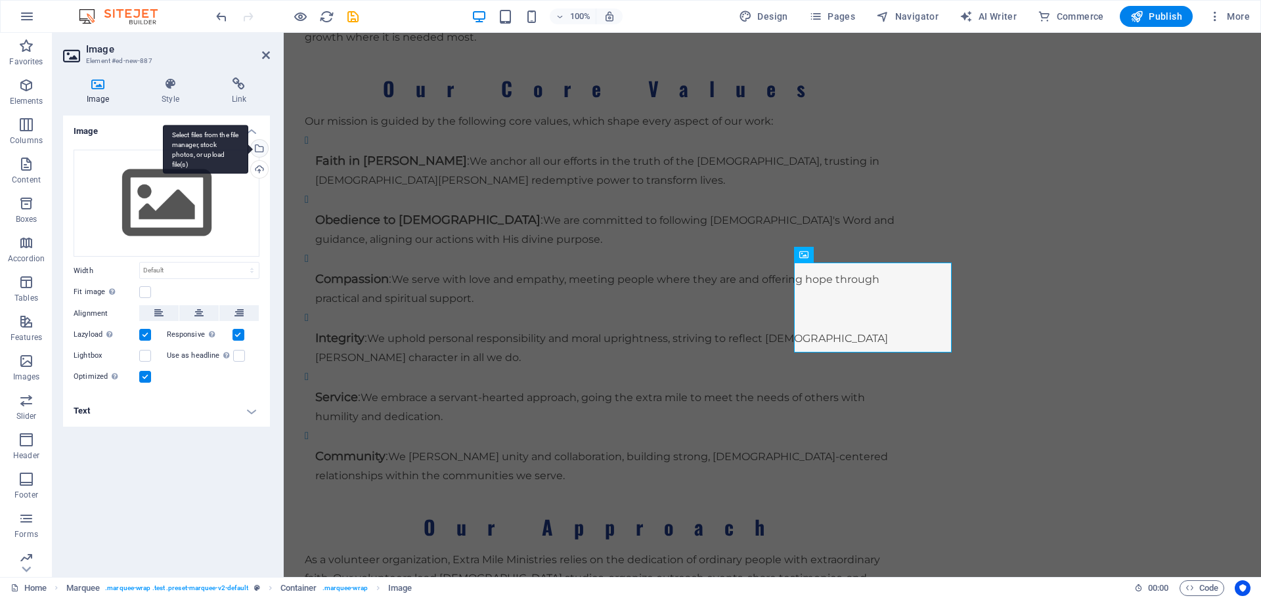
click at [257, 152] on div "Select files from the file manager, stock photos, or upload file(s)" at bounding box center [258, 150] width 20 height 20
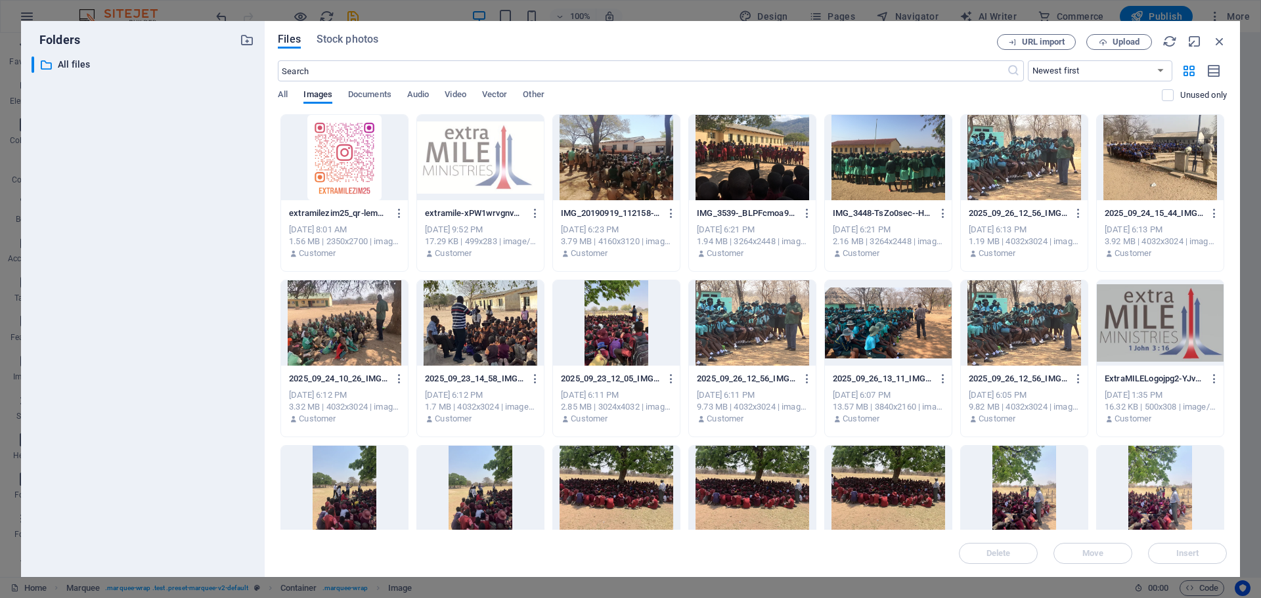
click at [761, 492] on div at bounding box center [752, 488] width 127 height 85
click at [1175, 549] on button "Insert" at bounding box center [1187, 553] width 79 height 21
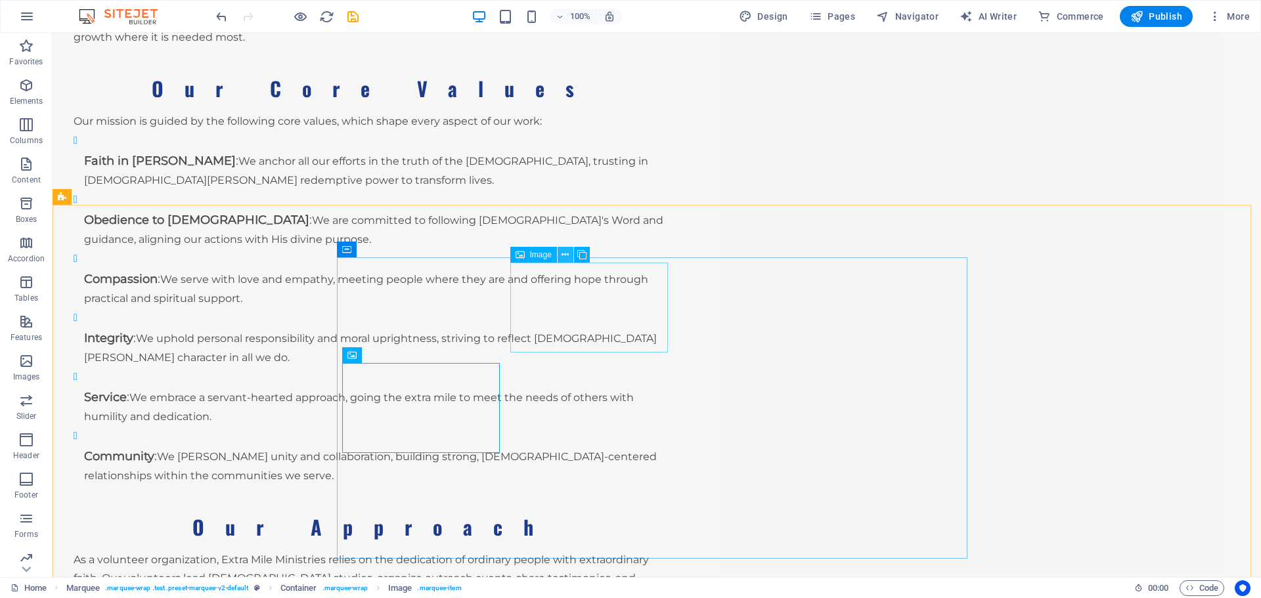
click at [564, 255] on icon at bounding box center [564, 255] width 7 height 14
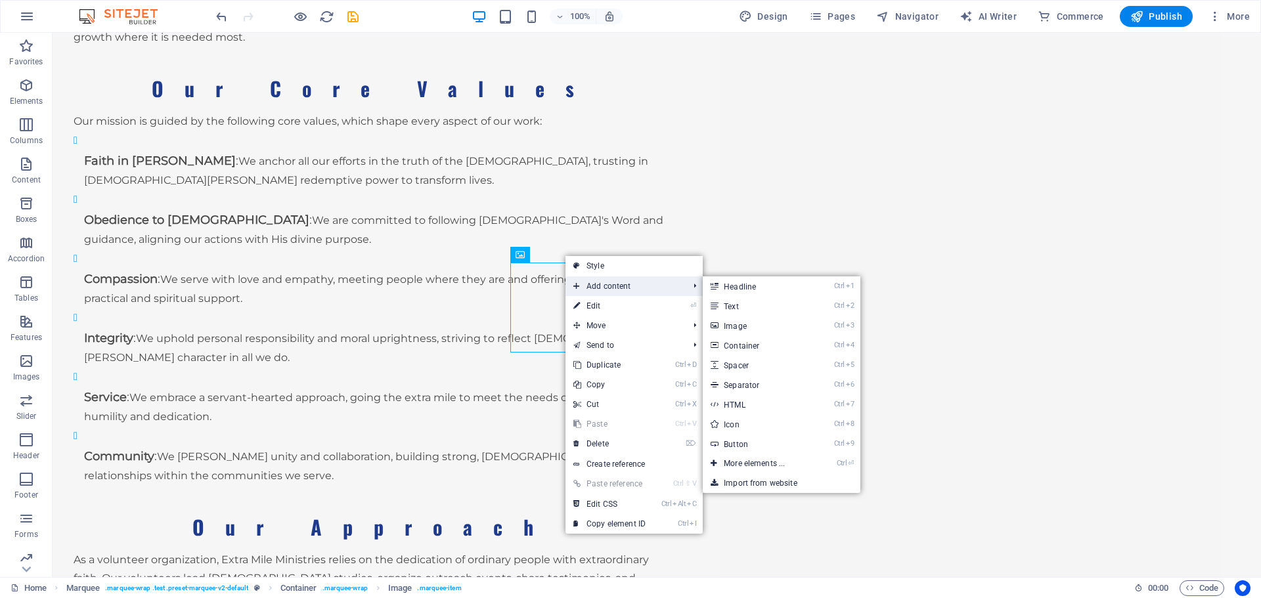
click at [637, 285] on span "Add content" at bounding box center [624, 286] width 118 height 20
click at [753, 330] on link "Ctrl 3 Image" at bounding box center [757, 326] width 108 height 20
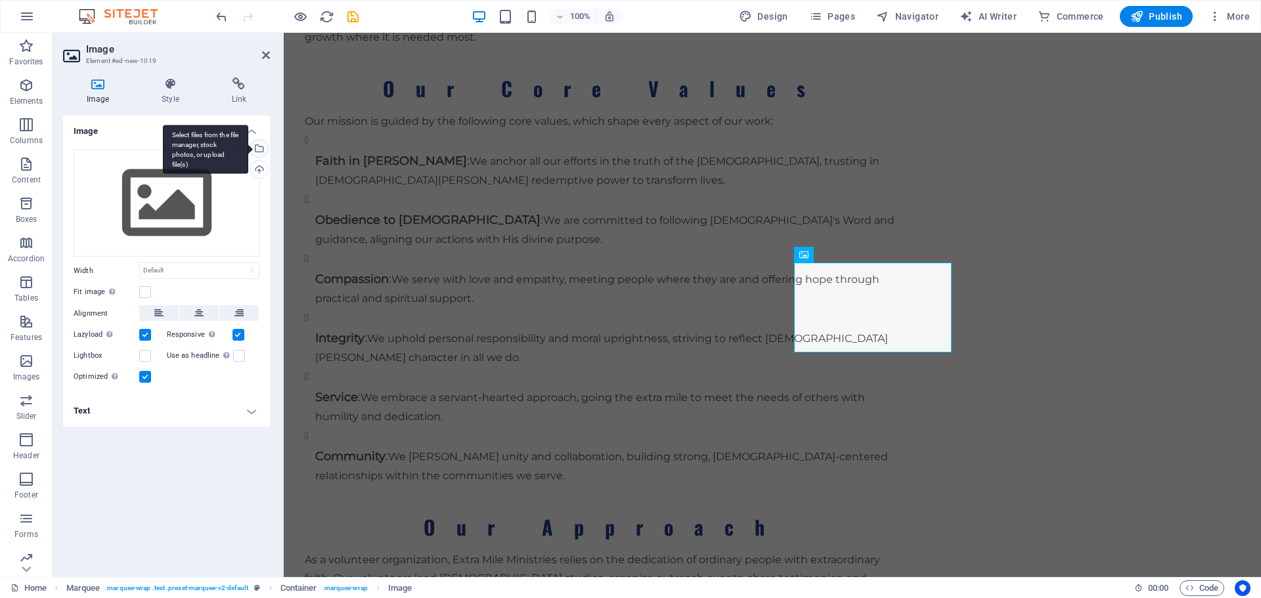
click at [262, 149] on div "Select files from the file manager, stock photos, or upload file(s)" at bounding box center [258, 150] width 20 height 20
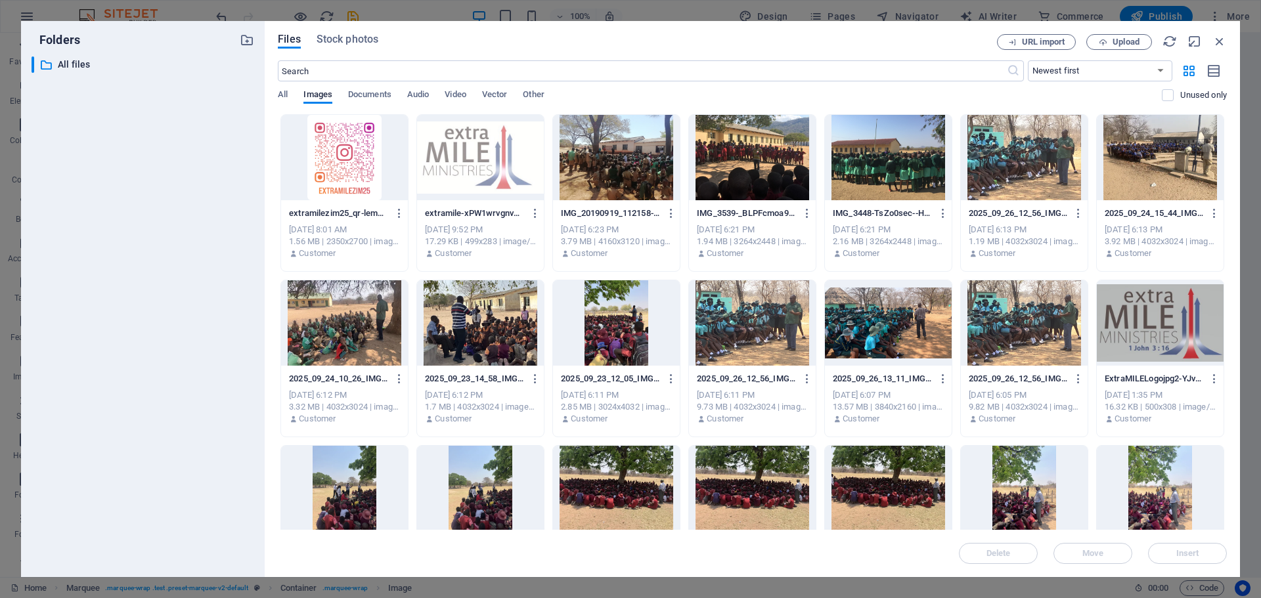
click at [504, 328] on div at bounding box center [480, 322] width 127 height 85
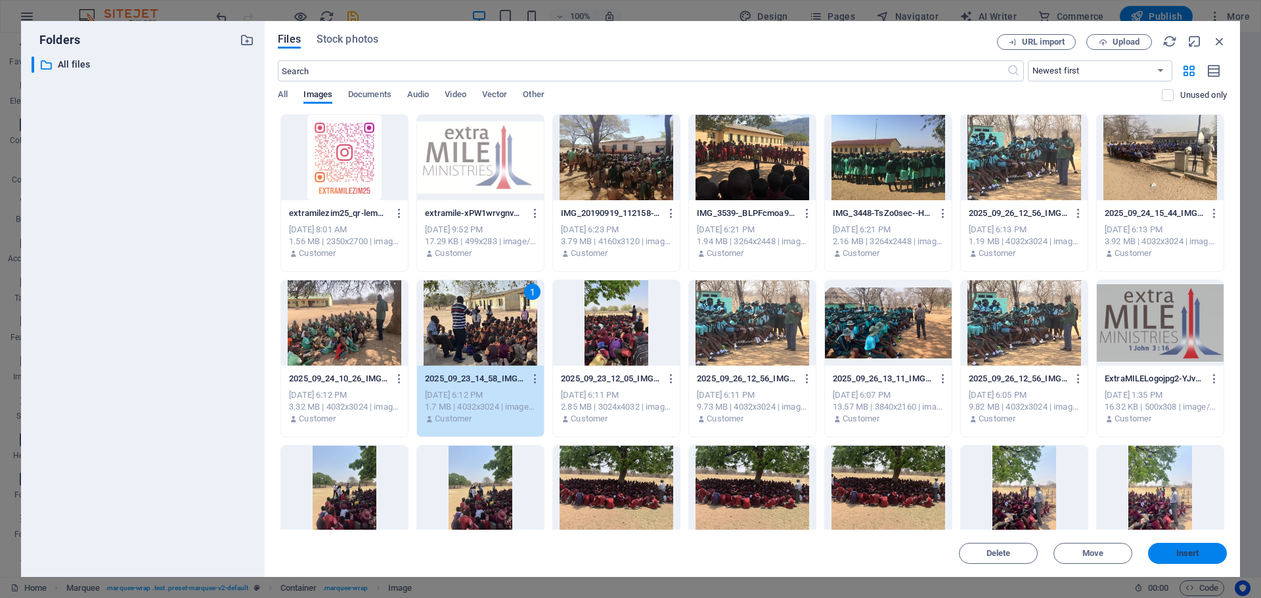
click at [1165, 553] on span "Insert" at bounding box center [1187, 554] width 68 height 8
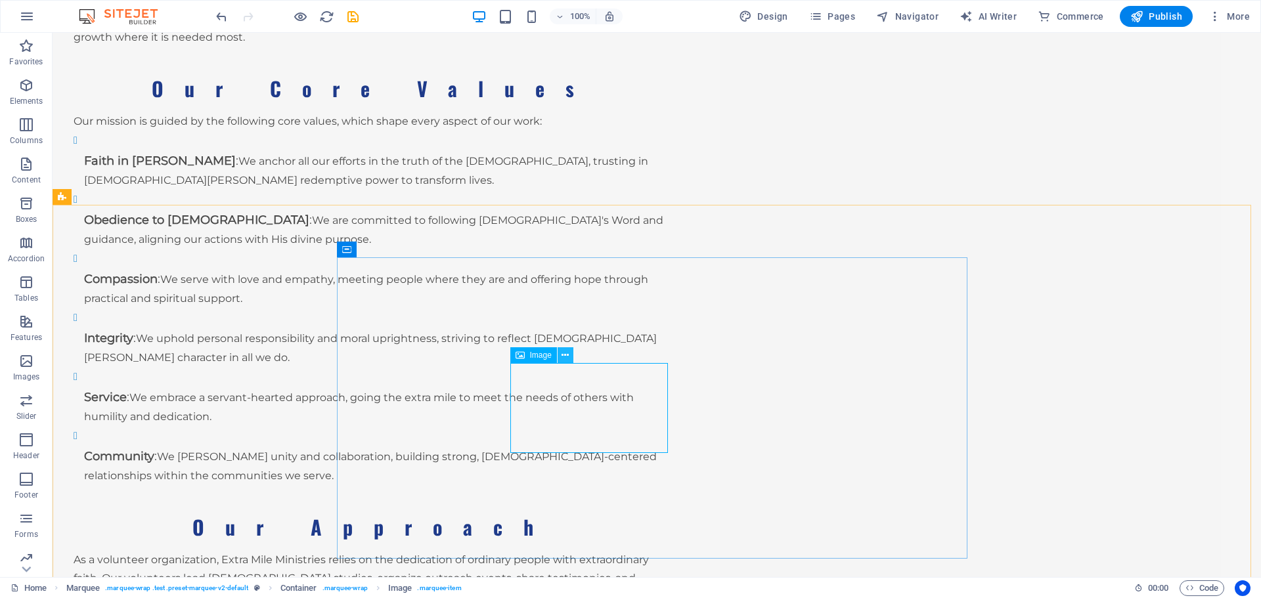
click at [563, 352] on icon at bounding box center [564, 356] width 7 height 14
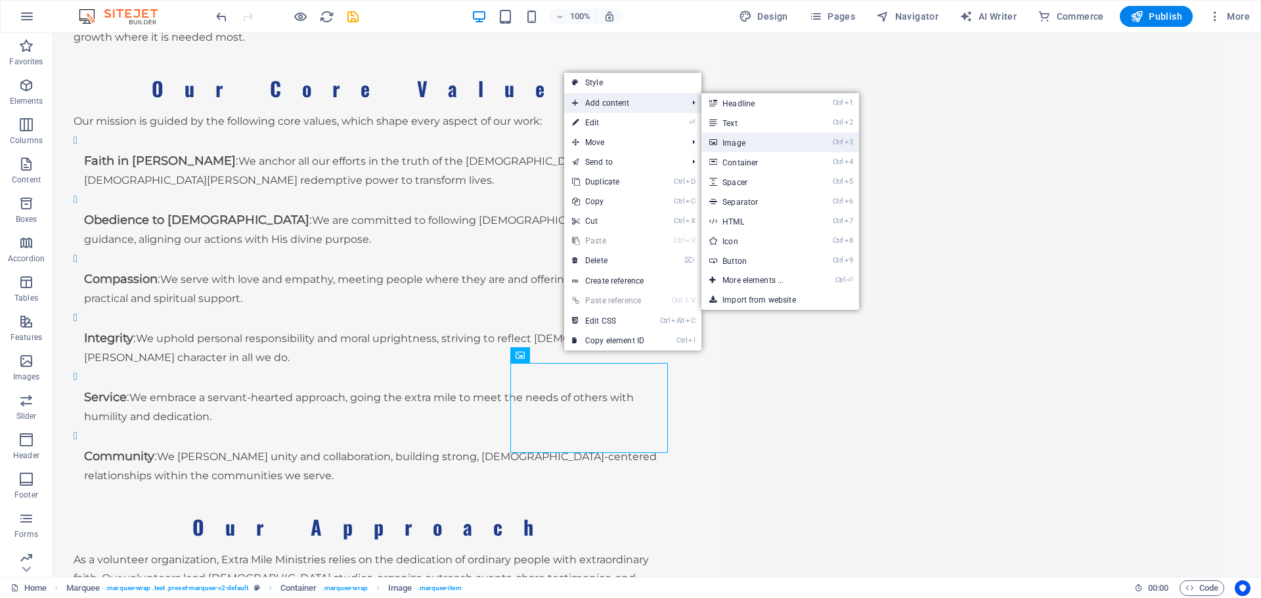
click at [760, 144] on link "Ctrl 3 Image" at bounding box center [755, 143] width 108 height 20
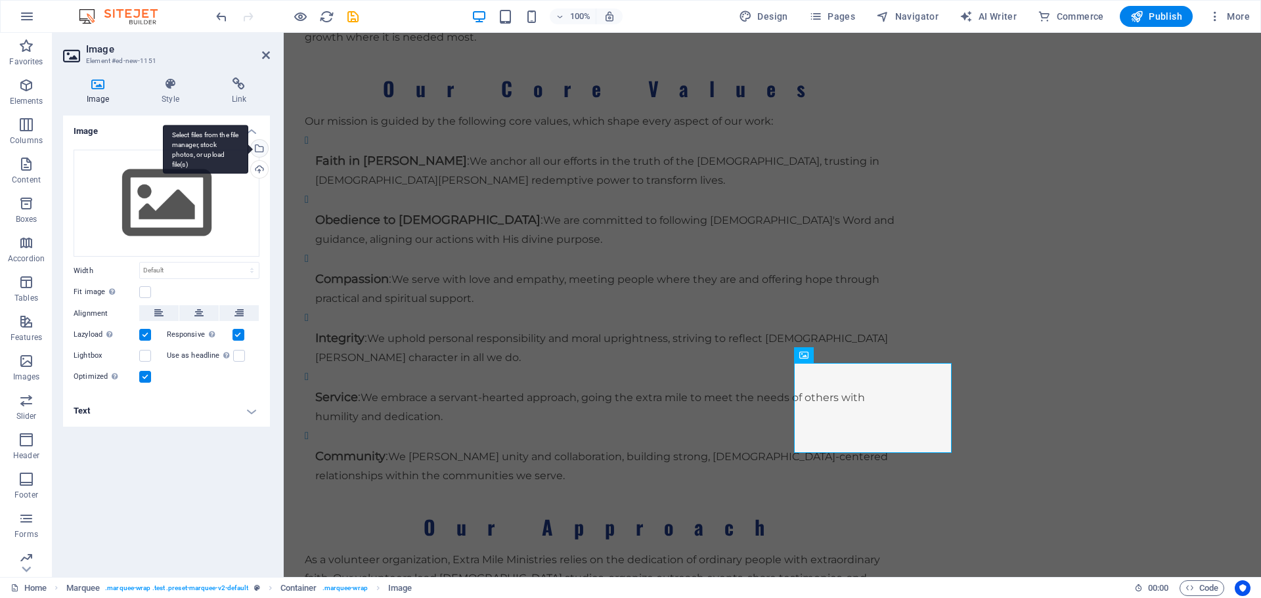
click at [259, 146] on div "Select files from the file manager, stock photos, or upload file(s)" at bounding box center [258, 150] width 20 height 20
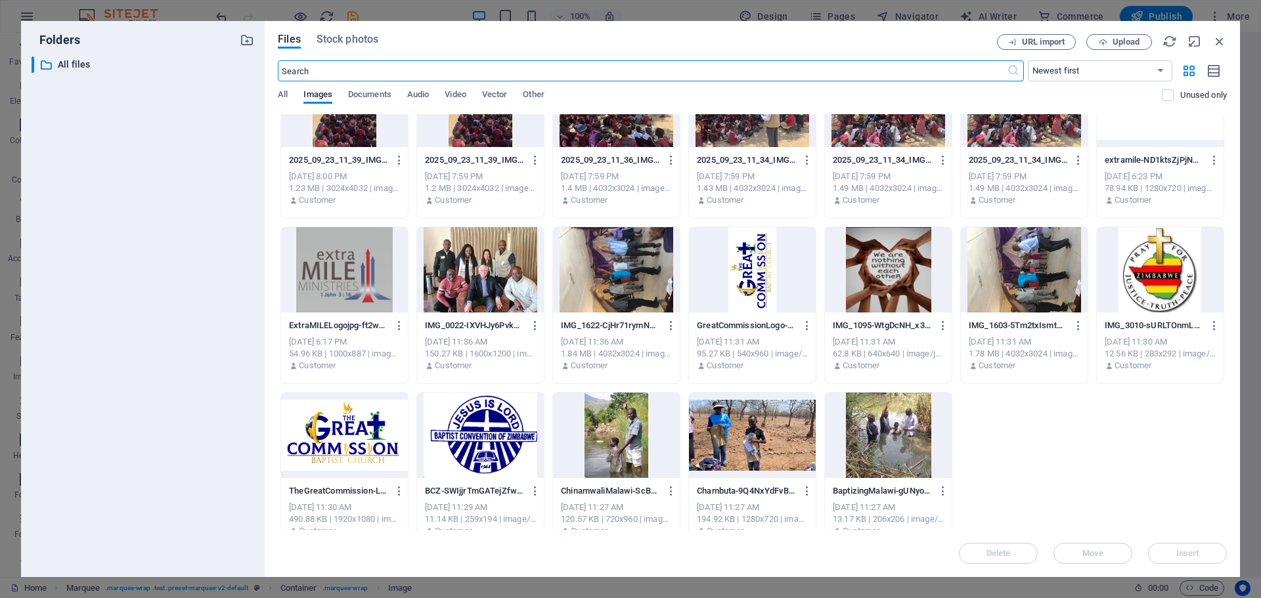
scroll to position [551, 0]
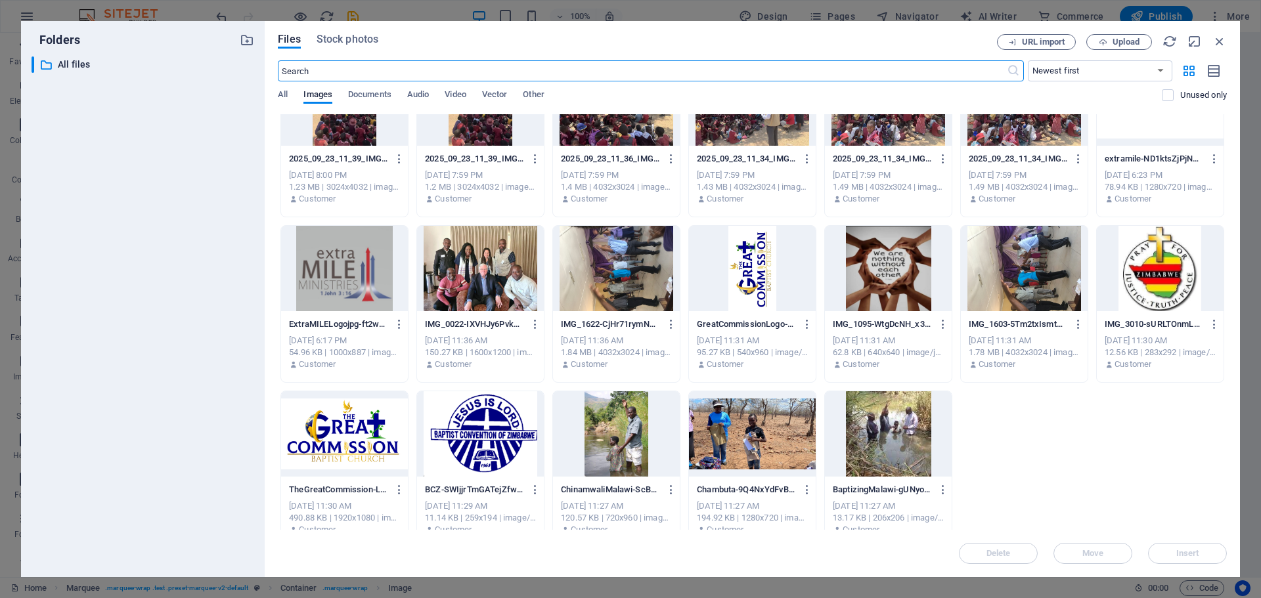
click at [750, 450] on div at bounding box center [752, 433] width 127 height 85
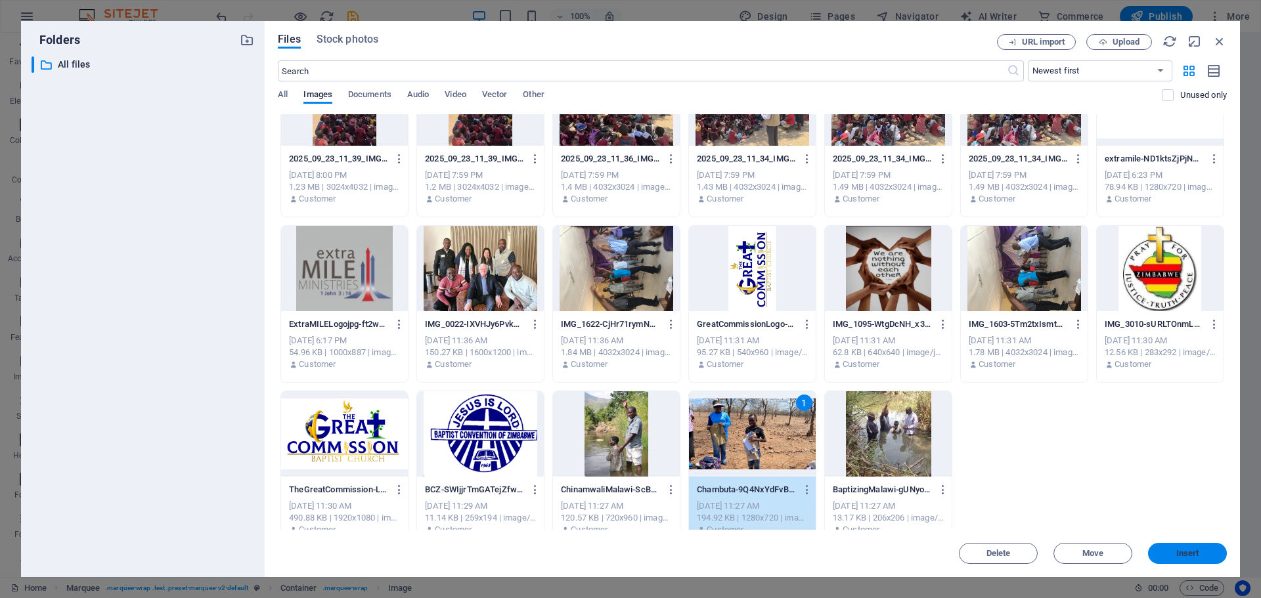
click at [1185, 556] on span "Insert" at bounding box center [1187, 554] width 23 height 8
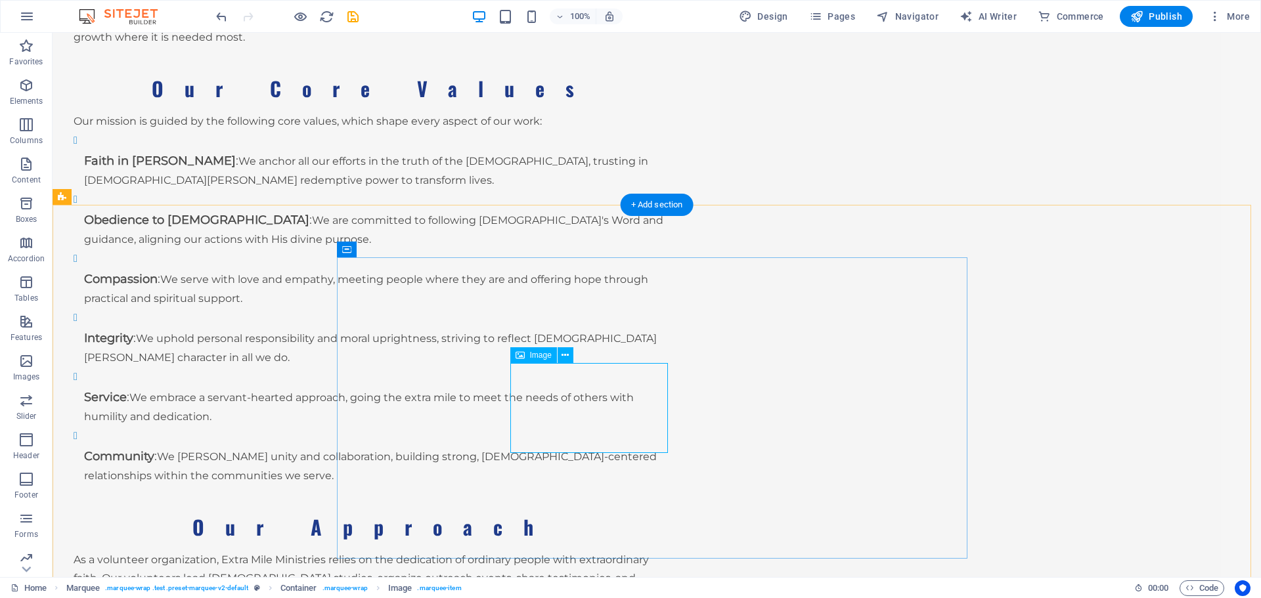
click at [565, 355] on icon at bounding box center [564, 356] width 7 height 14
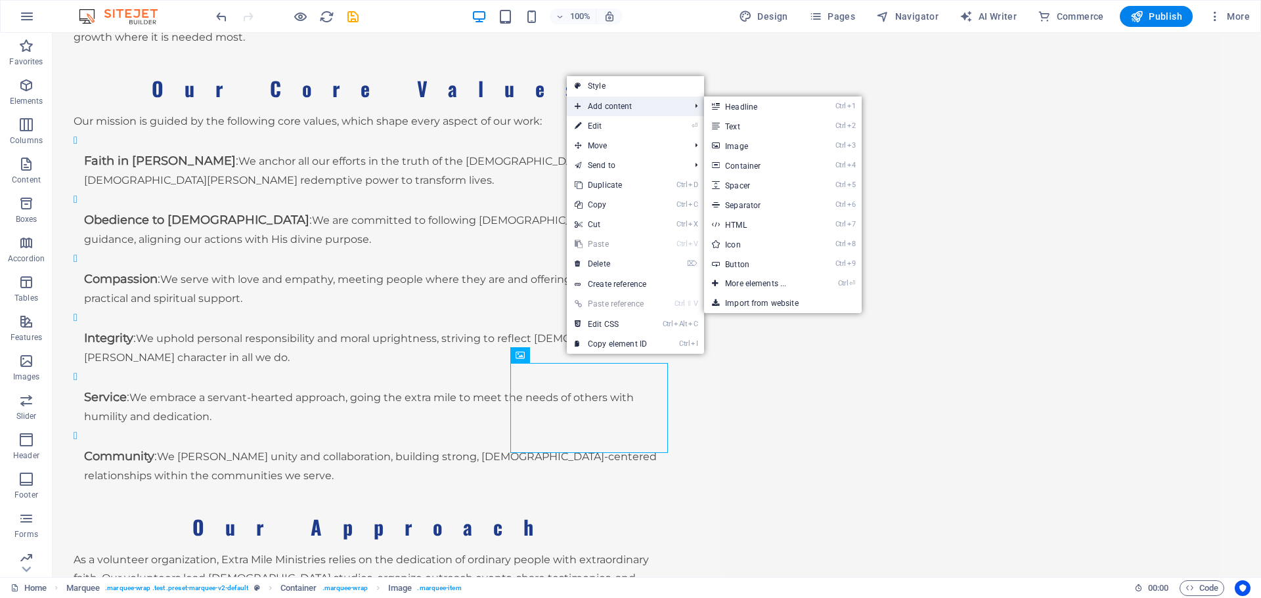
click at [624, 110] on span "Add content" at bounding box center [626, 107] width 118 height 20
click at [755, 148] on link "Ctrl 3 Image" at bounding box center [758, 146] width 108 height 20
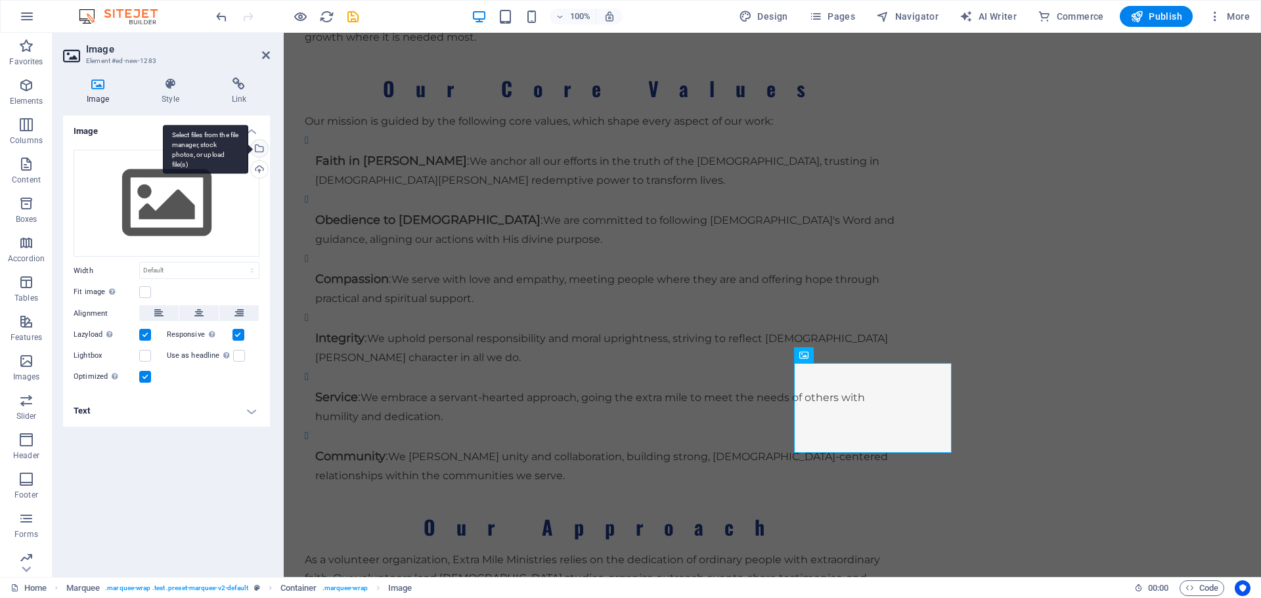
click at [265, 148] on div "Select files from the file manager, stock photos, or upload file(s)" at bounding box center [258, 150] width 20 height 20
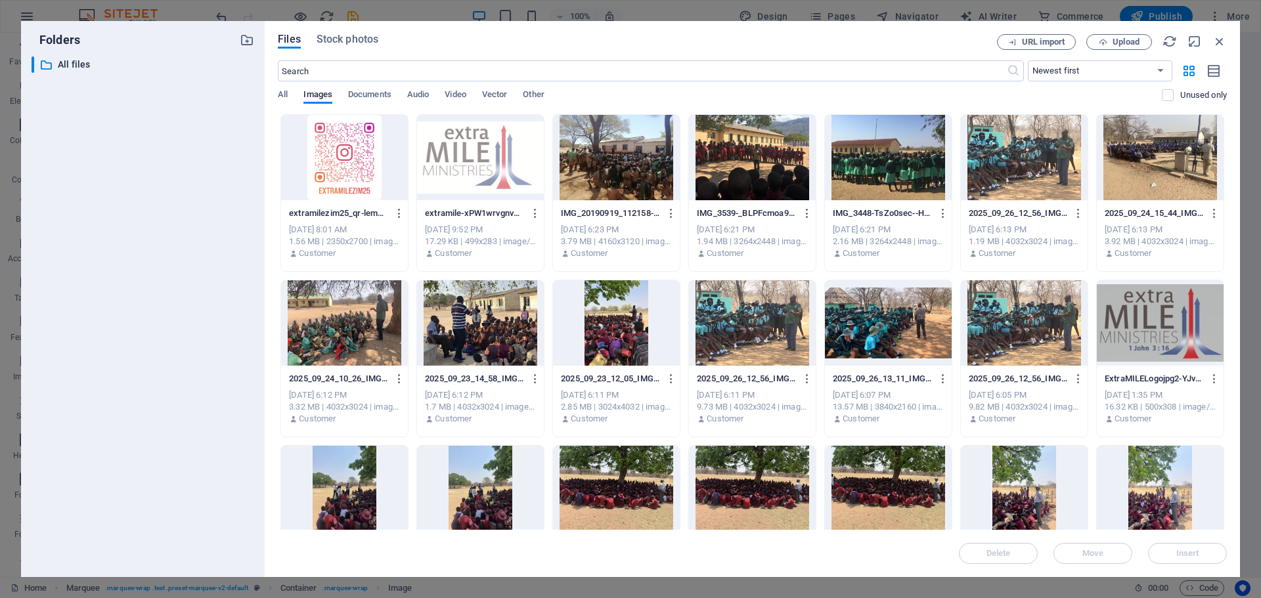
drag, startPoint x: 1223, startPoint y: 277, endPoint x: 1221, endPoint y: 412, distance: 134.6
click at [1221, 412] on div "extramilezim25_qr-lemNGEY9g_Or1nEERGzV8g.png extramilezim25_qr-lemNGEY9g_Or1nEE…" at bounding box center [752, 523] width 949 height 819
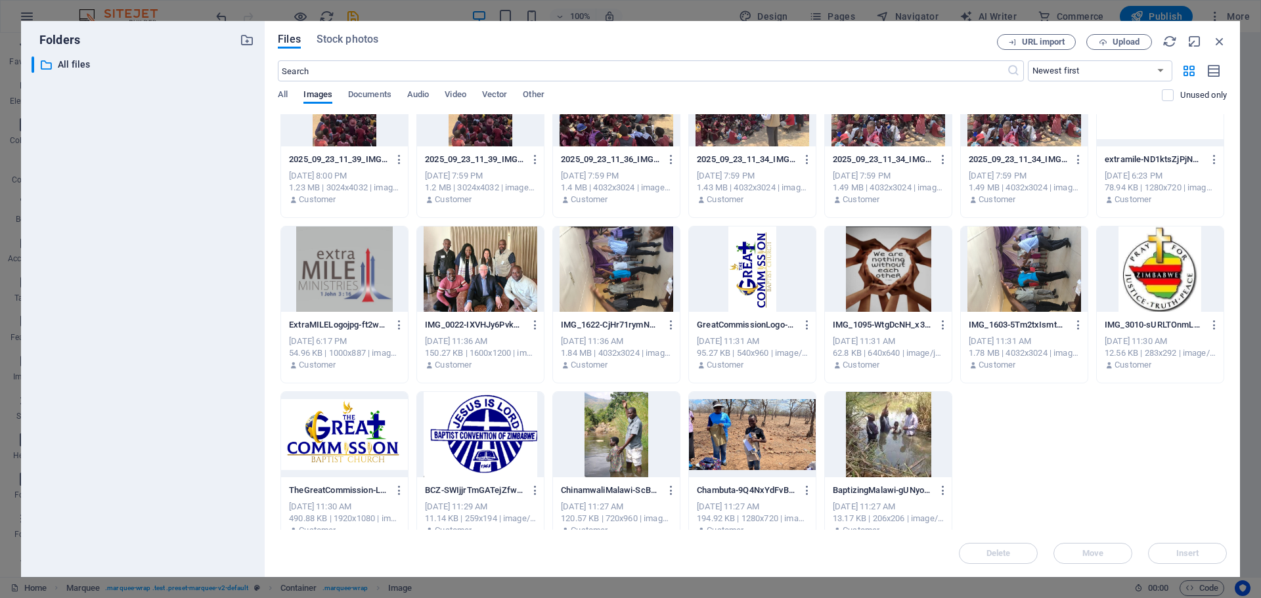
scroll to position [560, 0]
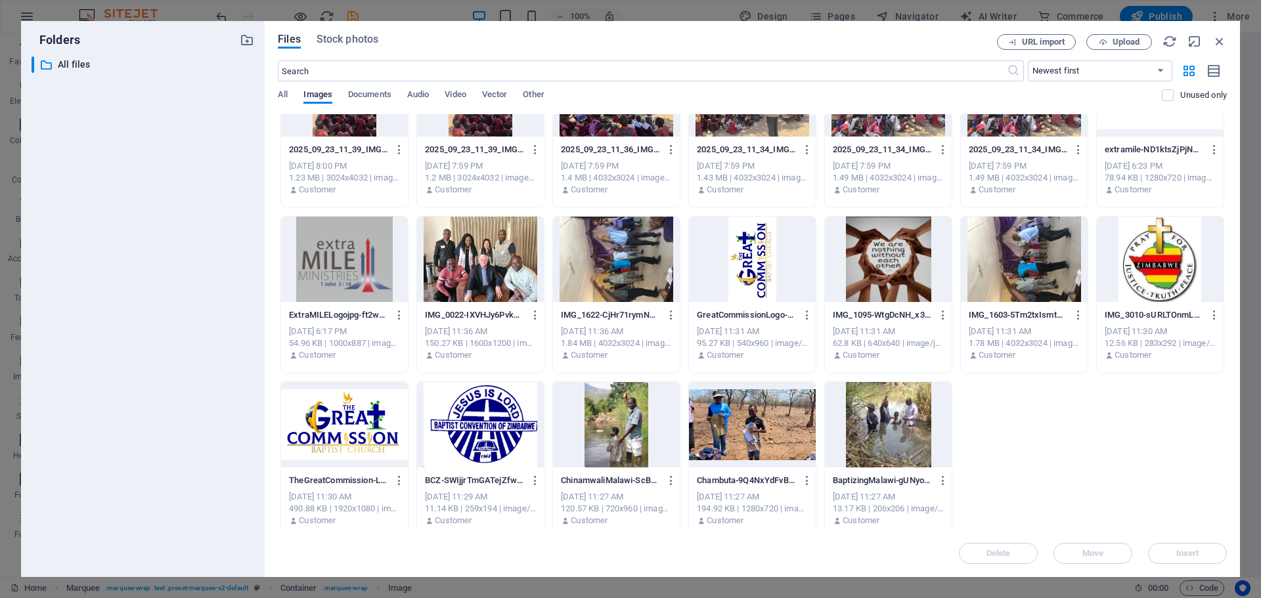
click at [888, 433] on div at bounding box center [888, 424] width 127 height 85
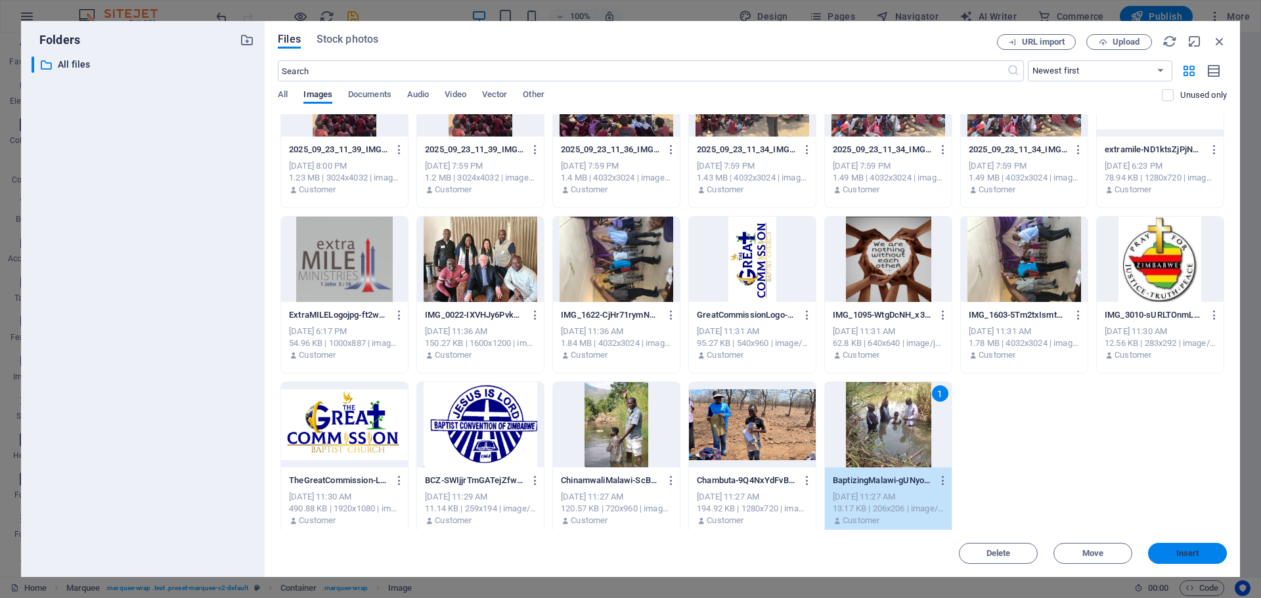
click at [1171, 557] on span "Insert" at bounding box center [1187, 554] width 68 height 8
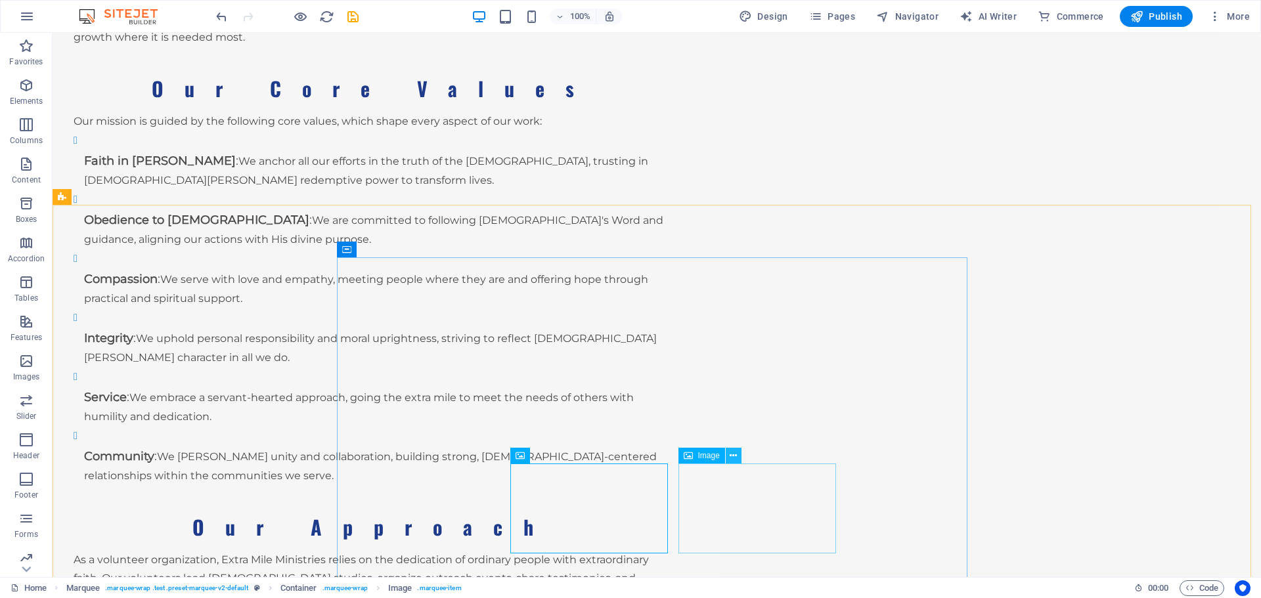
click at [734, 454] on icon at bounding box center [732, 456] width 7 height 14
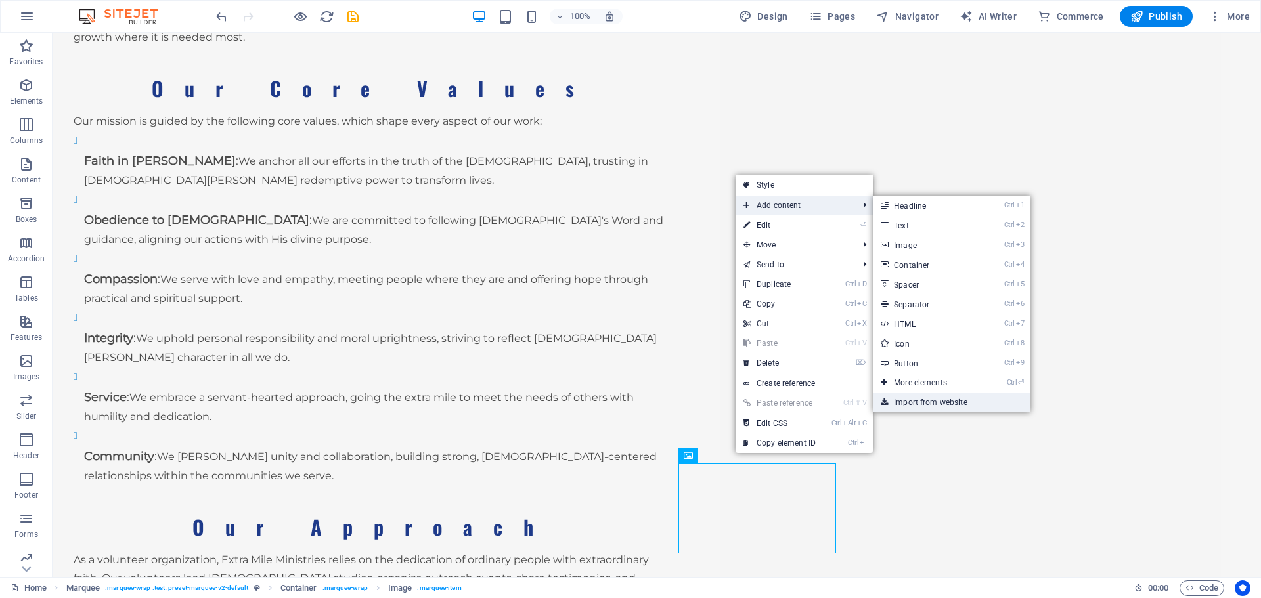
click at [953, 408] on link "Import from website" at bounding box center [952, 403] width 158 height 20
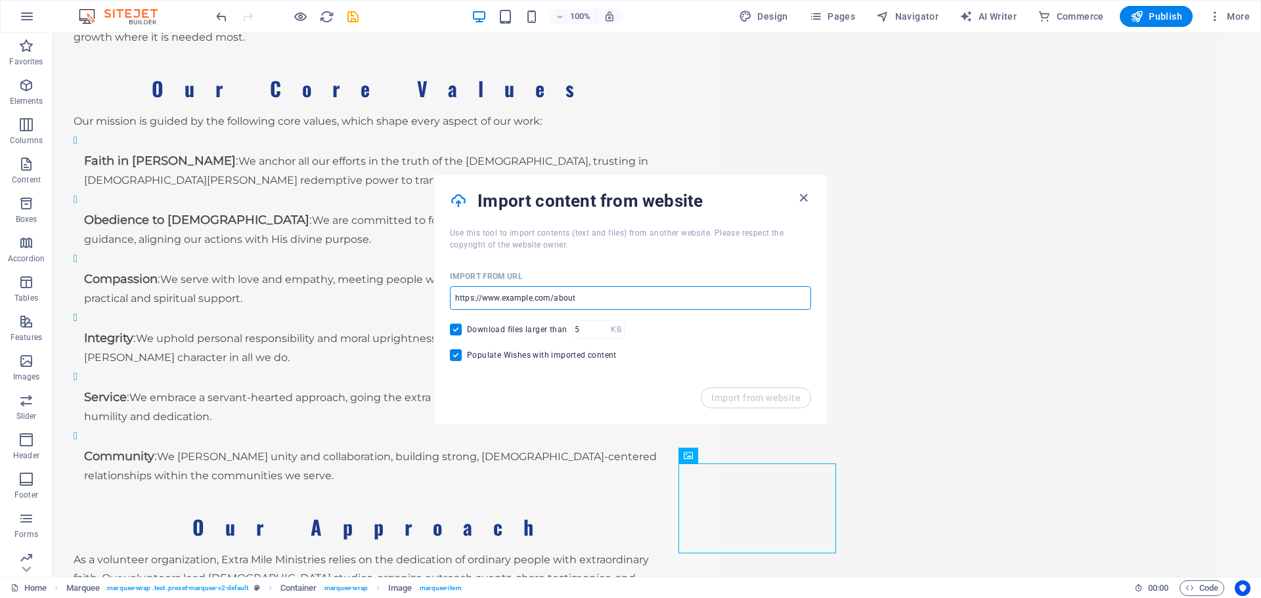
click at [601, 297] on input "url" at bounding box center [630, 298] width 361 height 24
type input "[DOMAIN_NAME]"
click at [753, 399] on span "Import from website" at bounding box center [755, 398] width 89 height 11
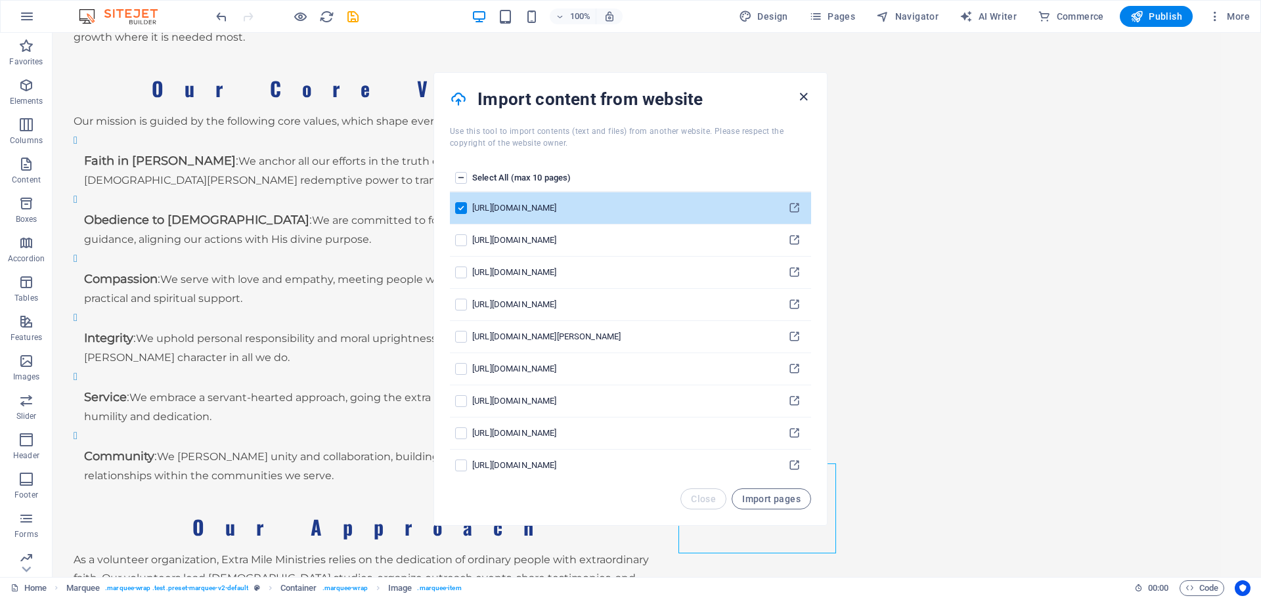
click at [804, 97] on icon "button" at bounding box center [803, 96] width 15 height 15
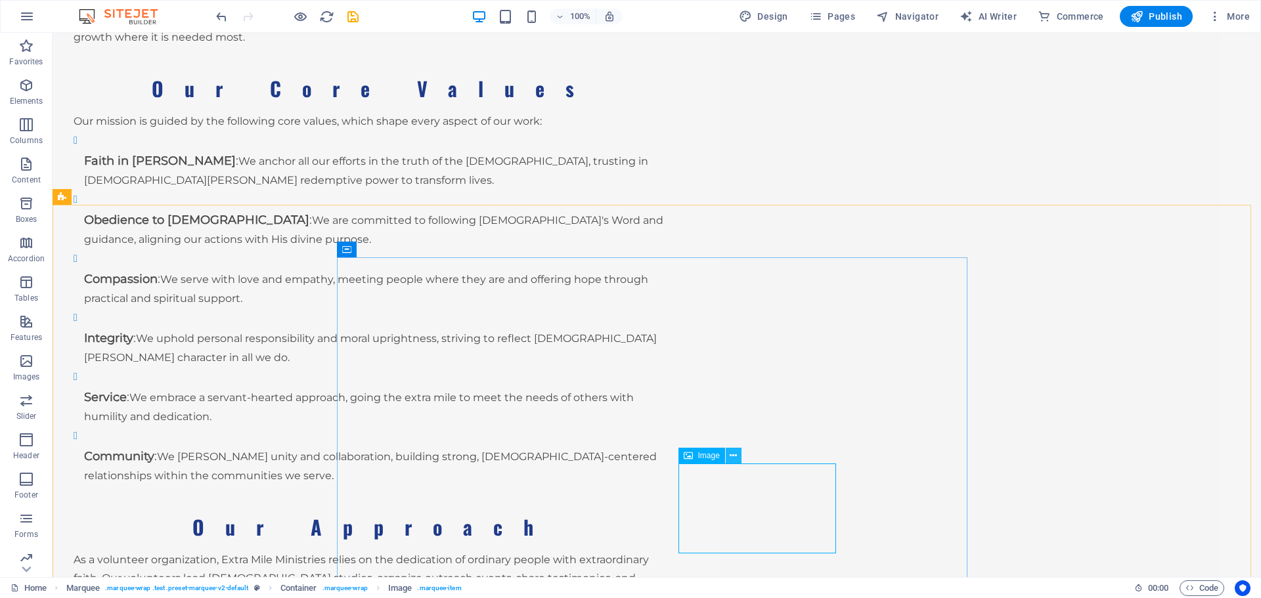
click at [733, 453] on icon at bounding box center [732, 456] width 7 height 14
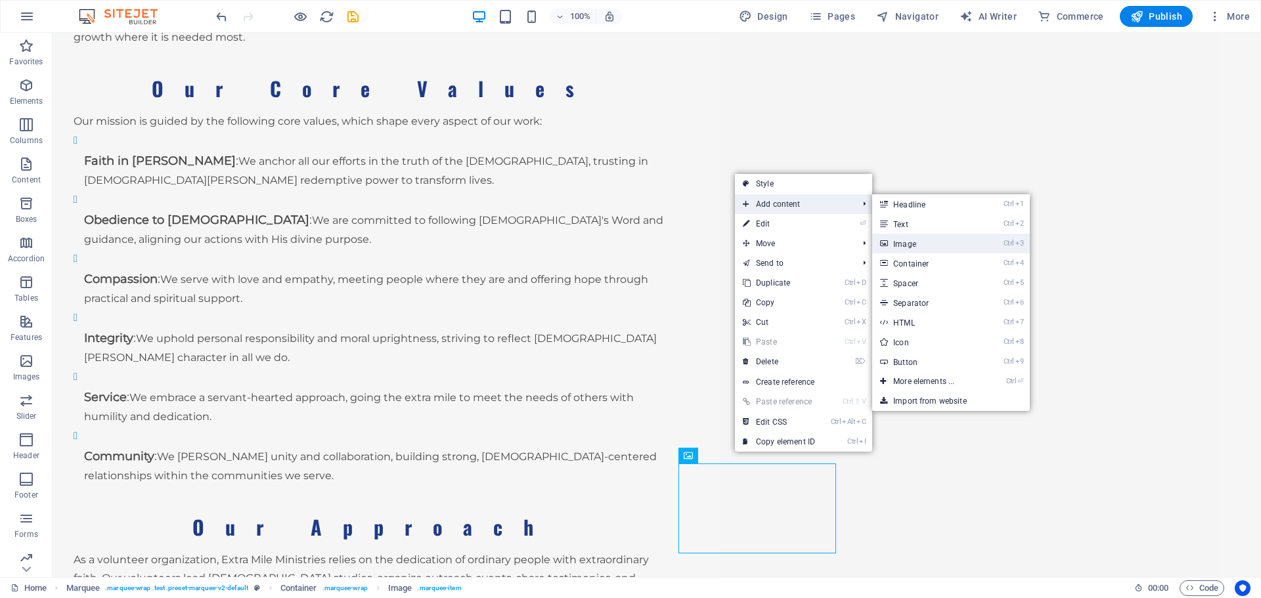
click at [926, 245] on link "Ctrl 3 Image" at bounding box center [926, 244] width 108 height 20
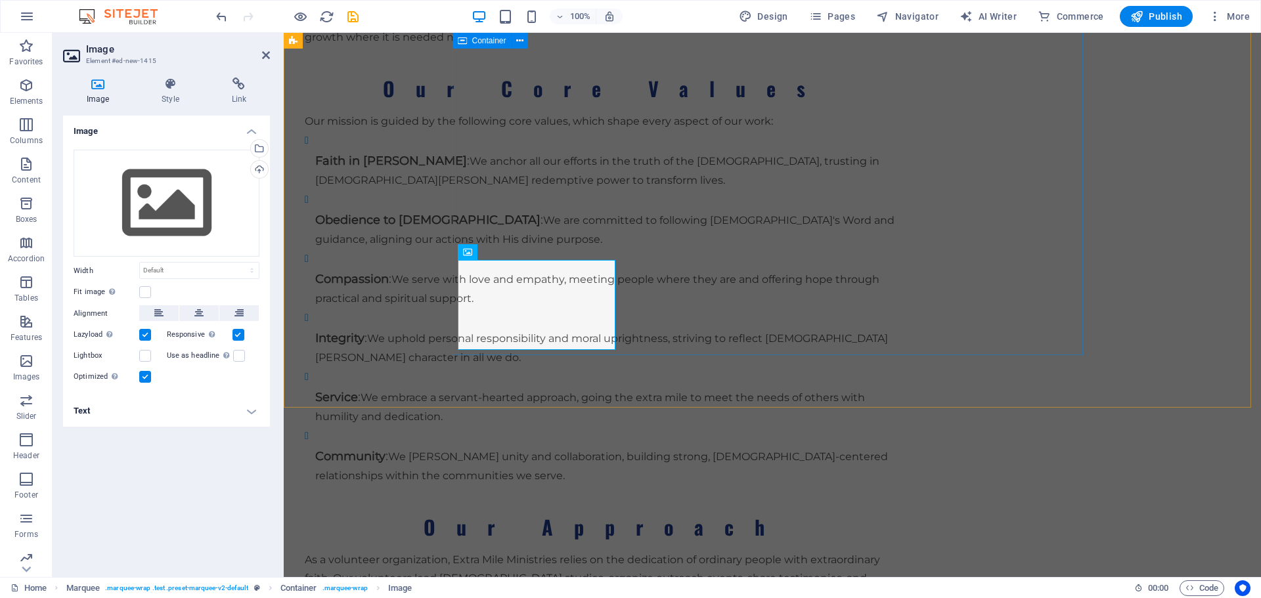
scroll to position [2471, 0]
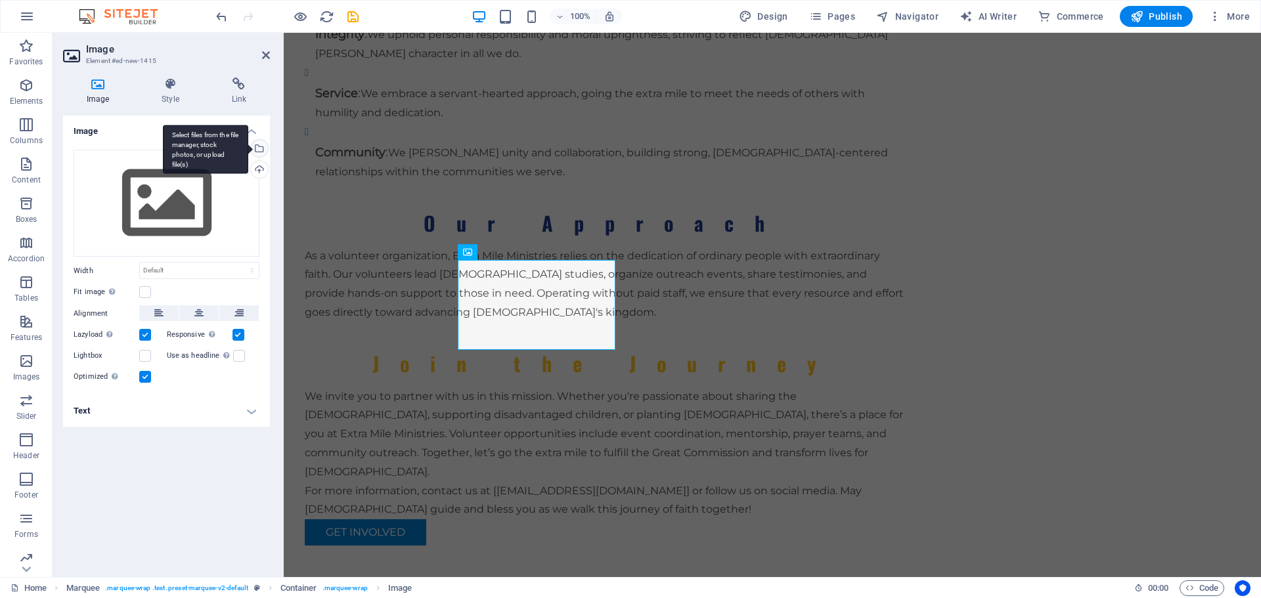
click at [261, 150] on div "Select files from the file manager, stock photos, or upload file(s)" at bounding box center [258, 150] width 20 height 20
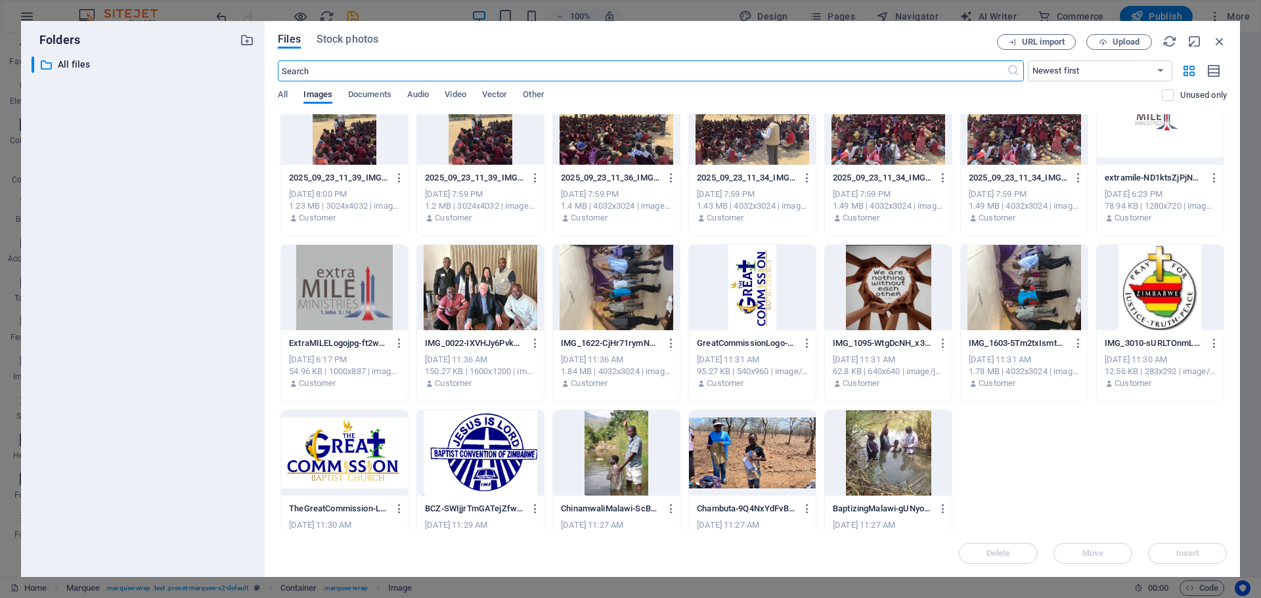
scroll to position [569, 0]
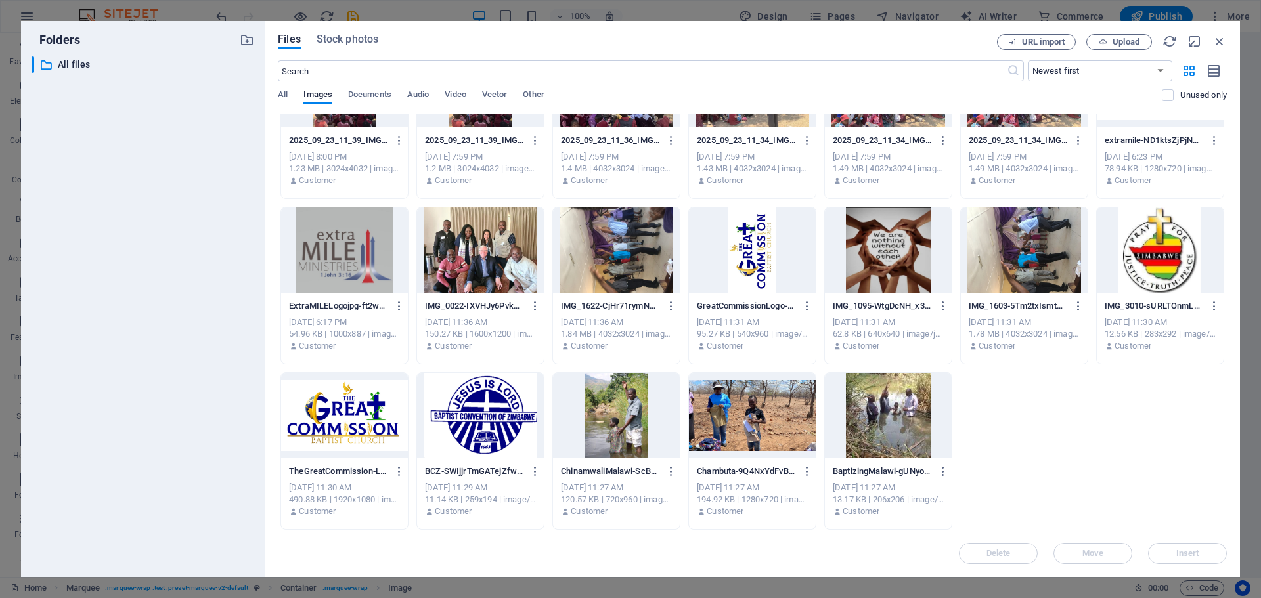
click at [493, 239] on div at bounding box center [480, 249] width 127 height 85
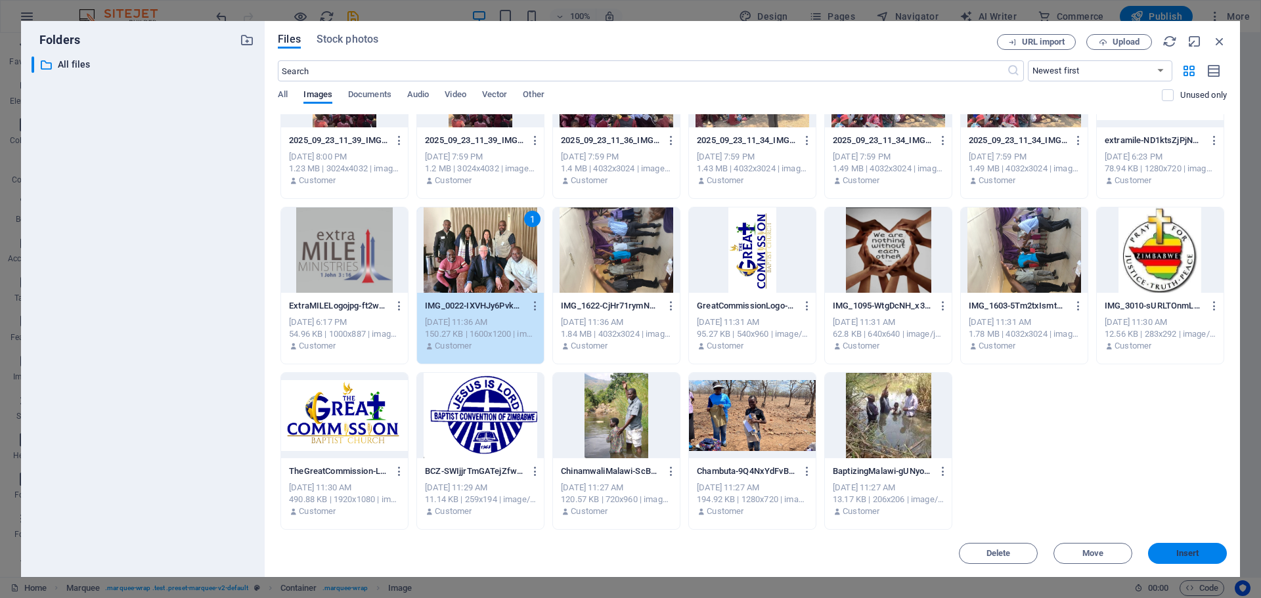
click at [1194, 545] on button "Insert" at bounding box center [1187, 553] width 79 height 21
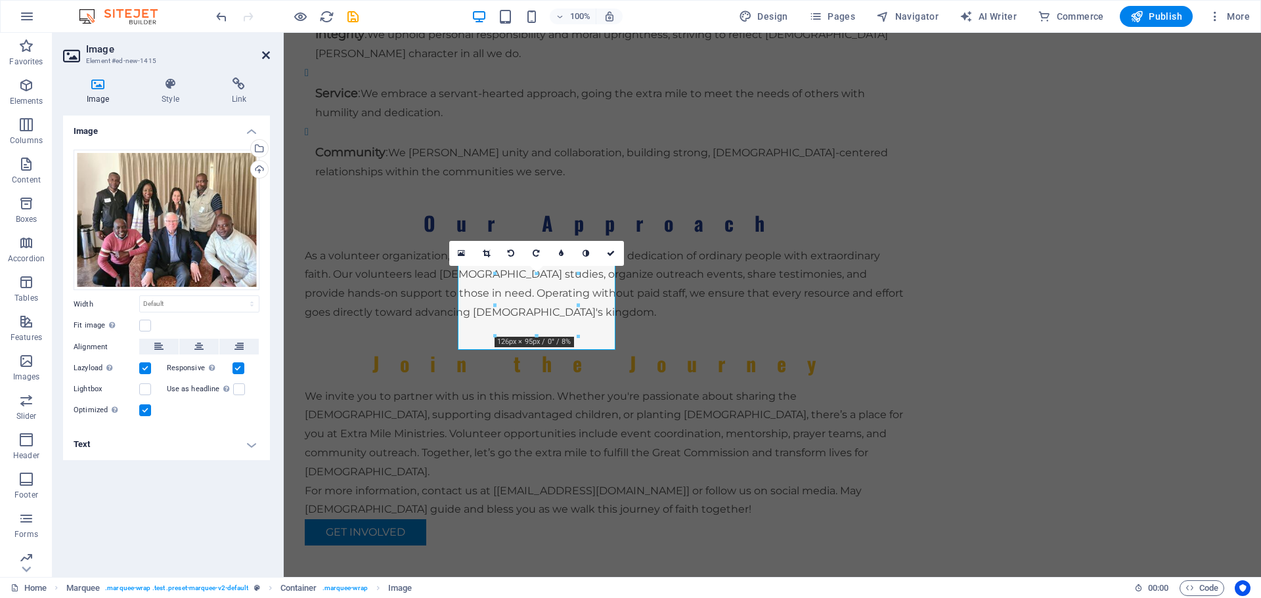
click at [267, 52] on icon at bounding box center [266, 55] width 8 height 11
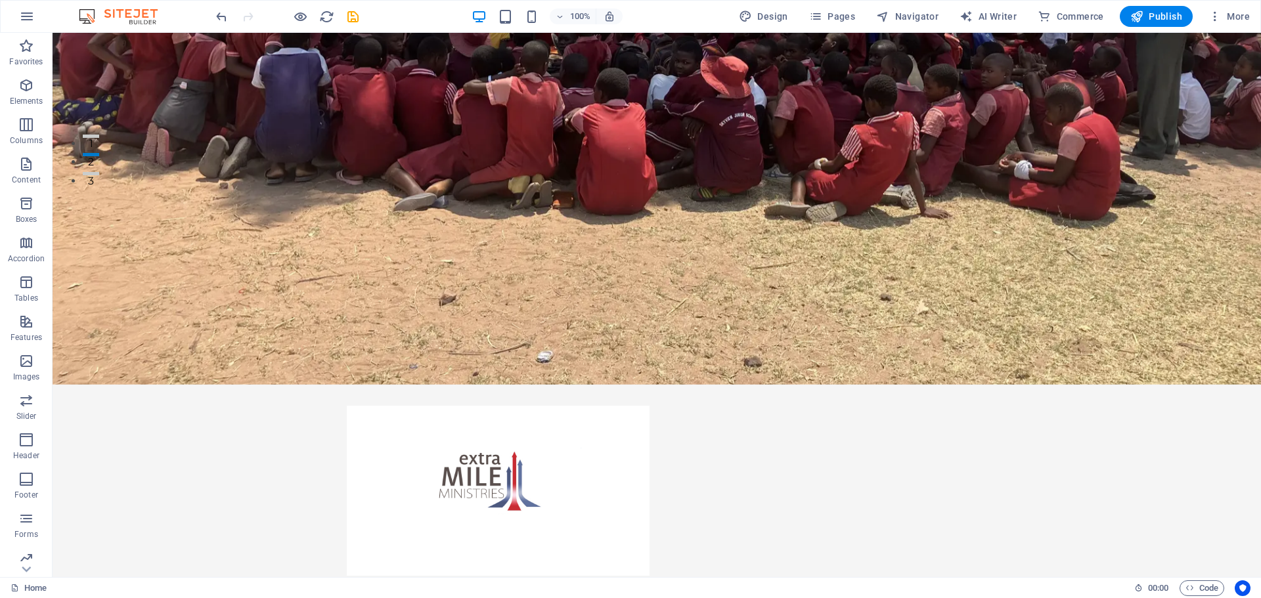
scroll to position [446, 0]
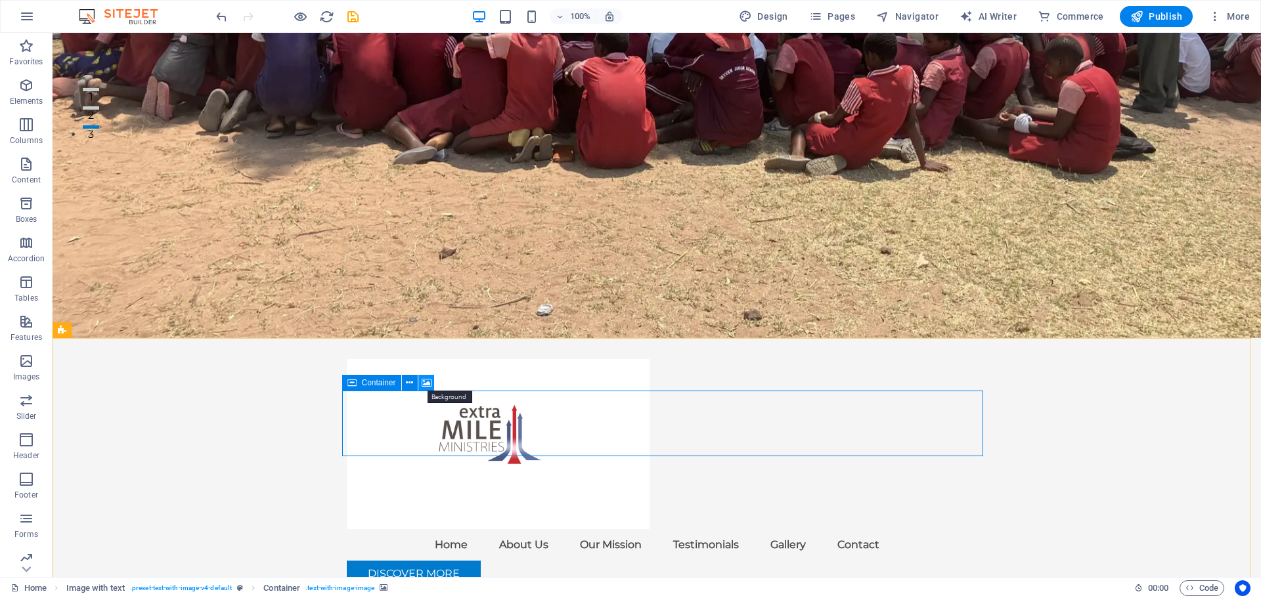
click at [425, 380] on icon at bounding box center [427, 383] width 10 height 14
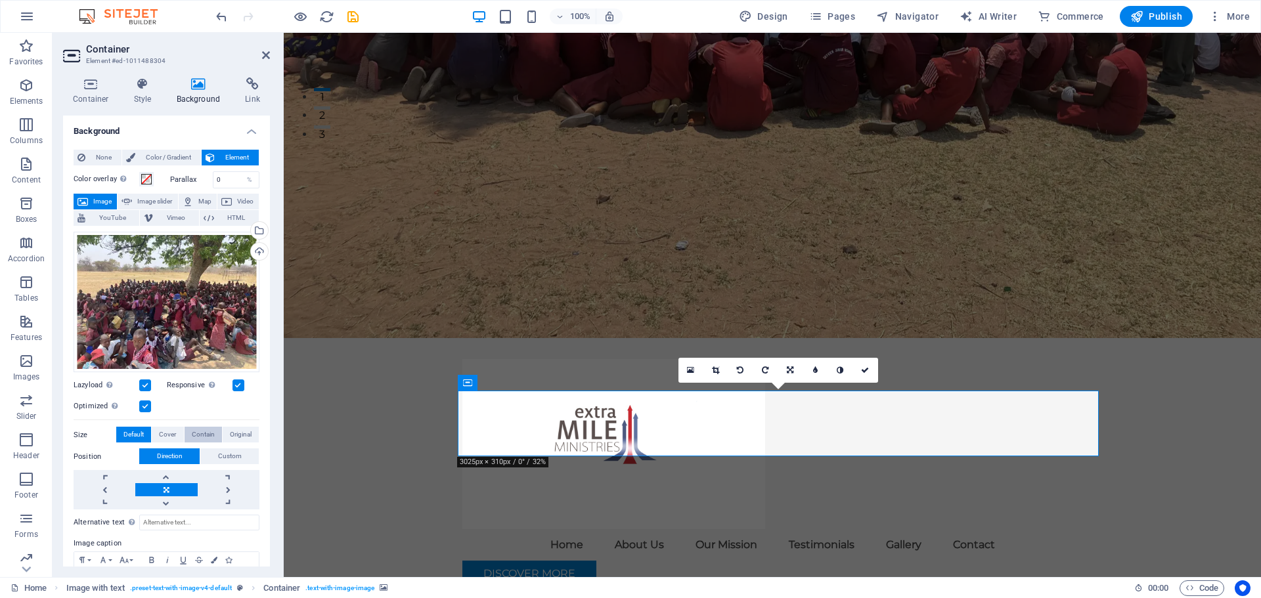
click at [204, 433] on span "Contain" at bounding box center [203, 435] width 23 height 16
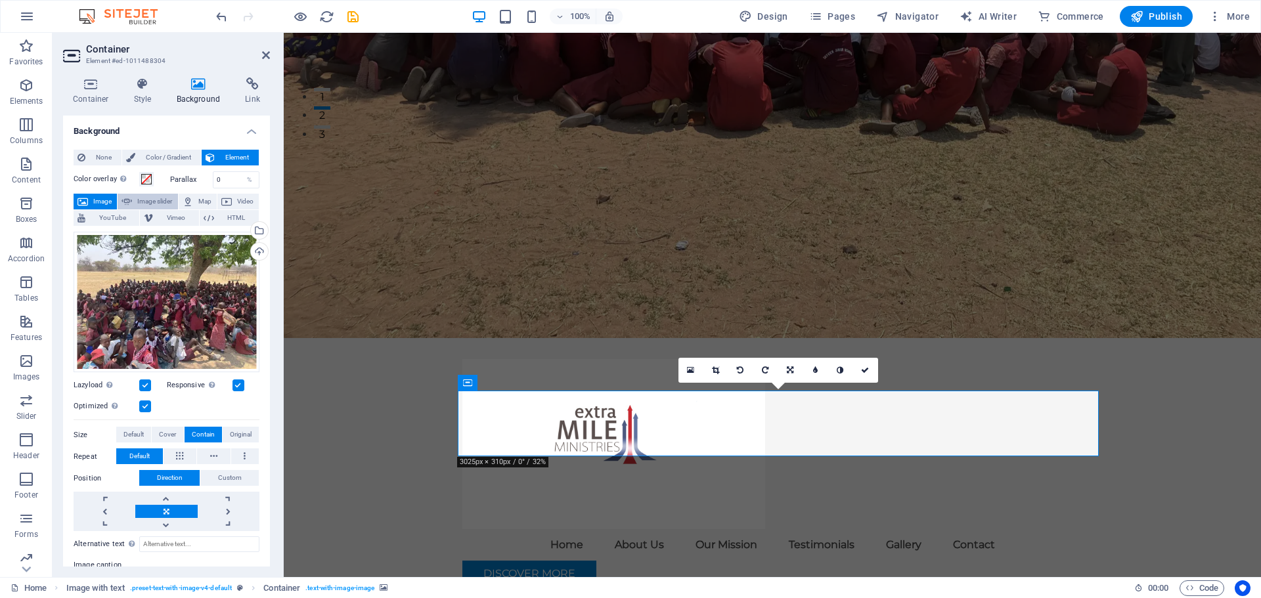
click at [160, 200] on span "Image slider" at bounding box center [154, 202] width 37 height 16
select select "ms"
select select "s"
select select "progressive"
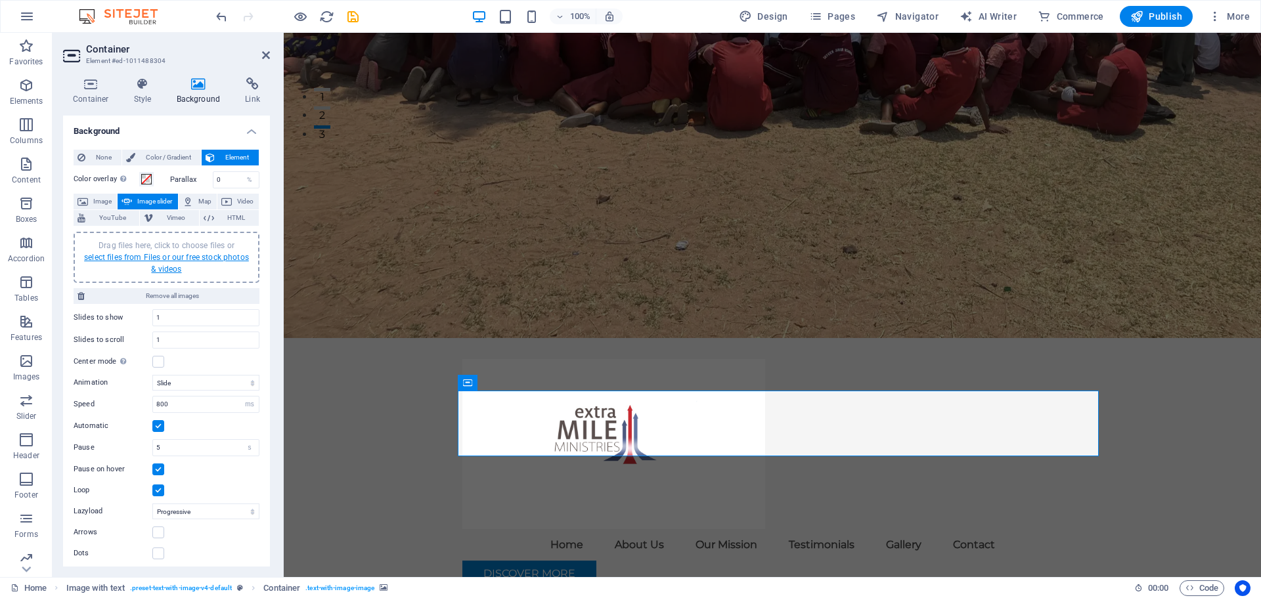
click at [139, 254] on link "select files from Files or our free stock photos & videos" at bounding box center [166, 263] width 165 height 21
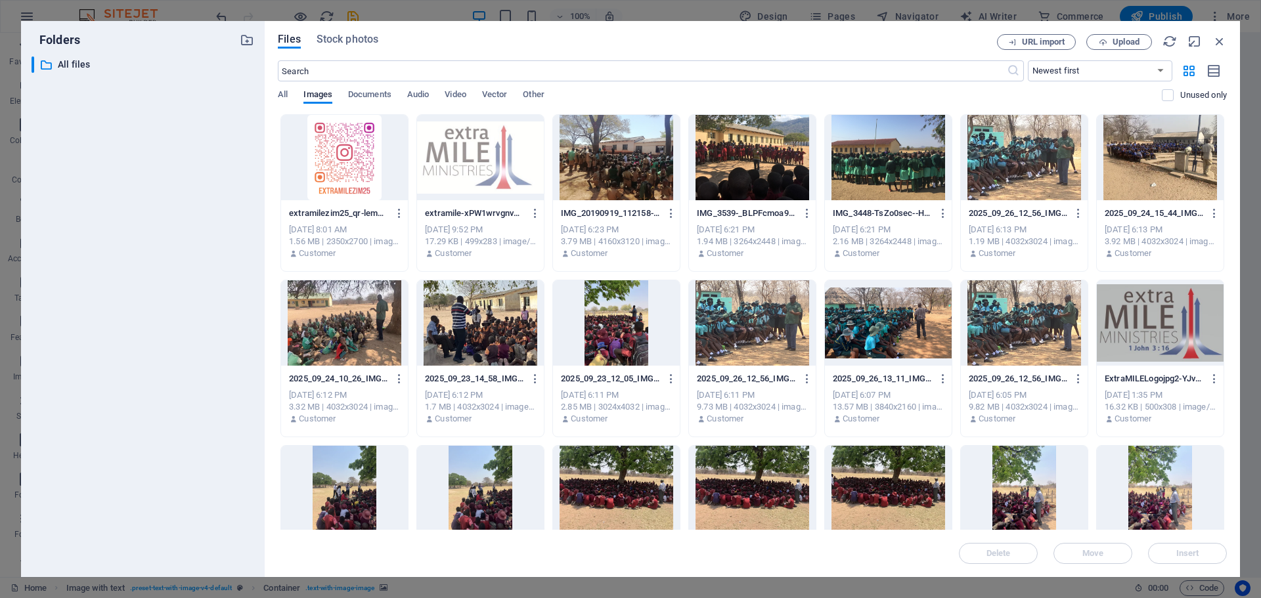
click at [477, 337] on div at bounding box center [480, 322] width 127 height 85
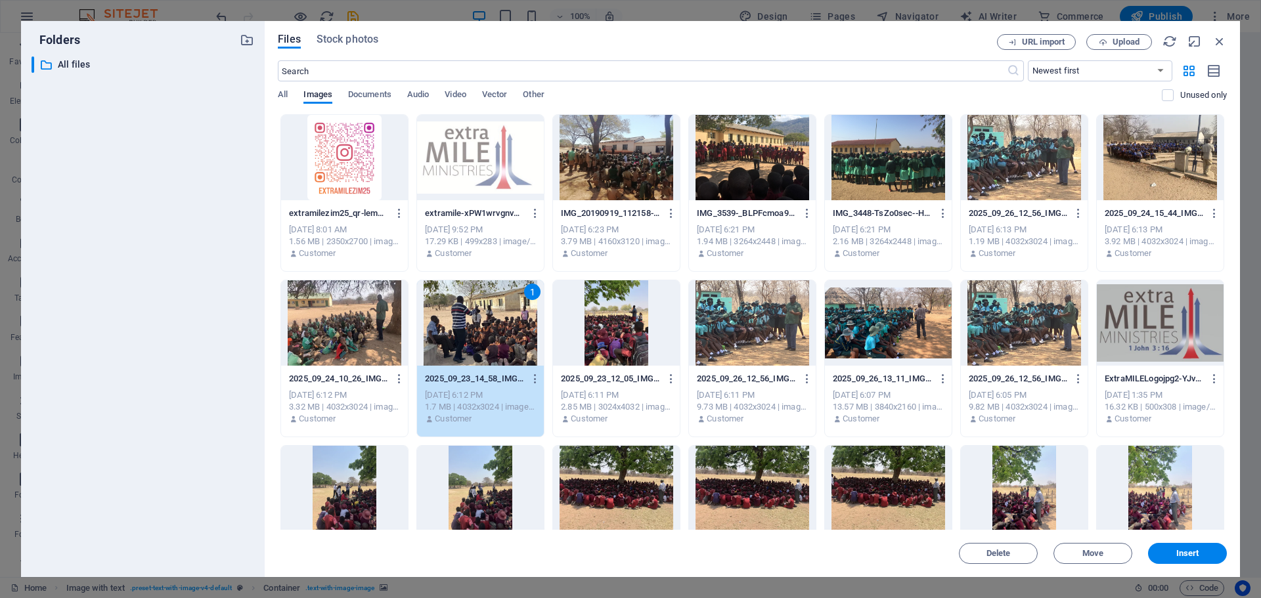
click at [767, 158] on div at bounding box center [752, 157] width 127 height 85
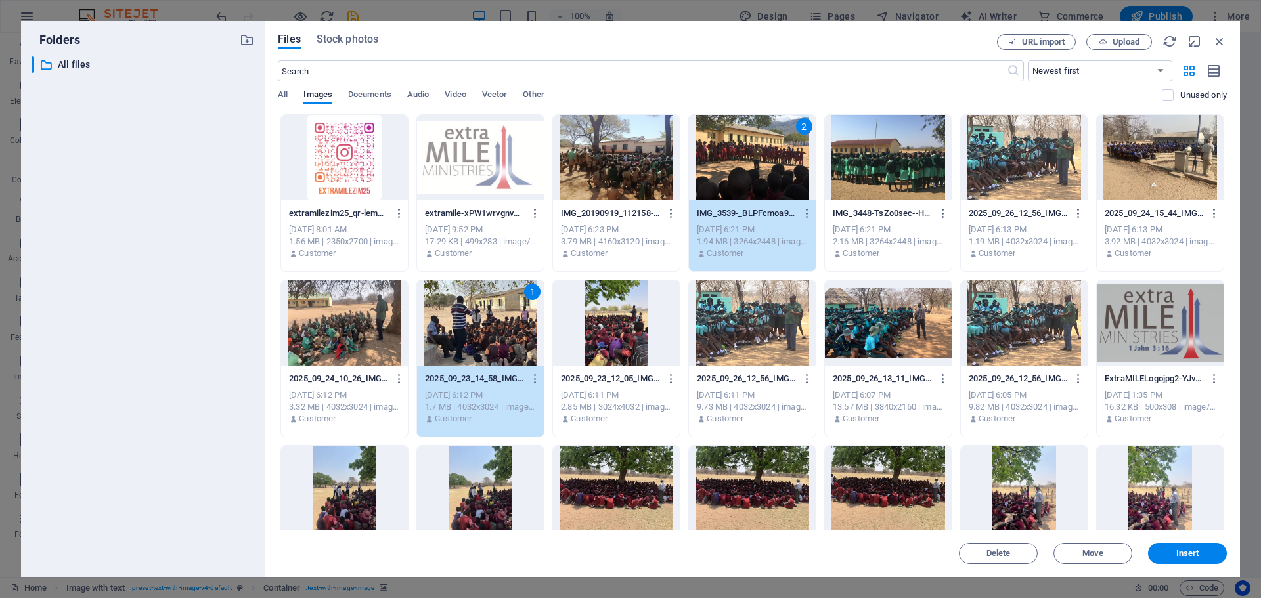
click at [1194, 164] on div at bounding box center [1160, 157] width 127 height 85
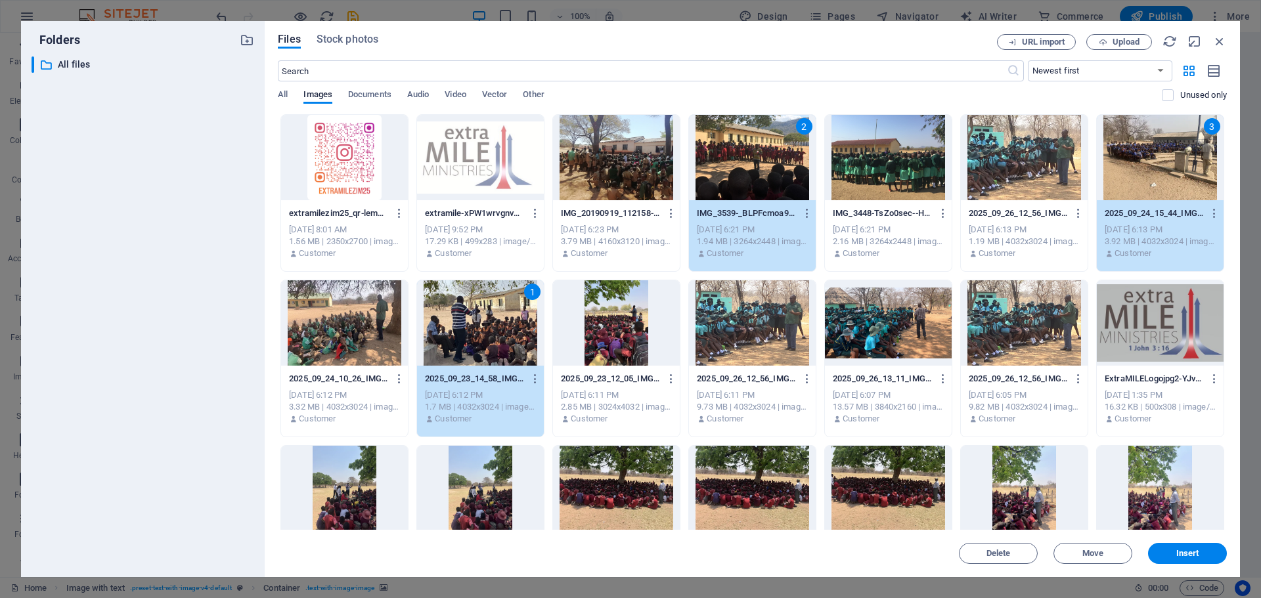
click at [917, 317] on div at bounding box center [888, 322] width 127 height 85
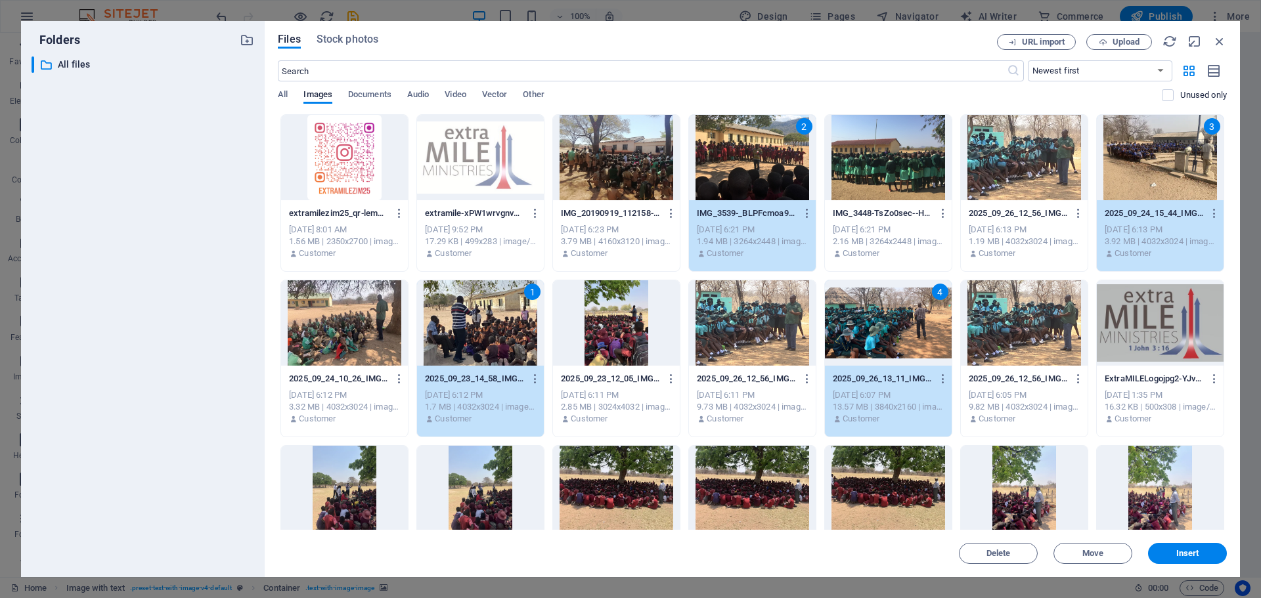
click at [900, 487] on div at bounding box center [888, 488] width 127 height 85
click at [1181, 555] on span "Insert" at bounding box center [1187, 554] width 23 height 8
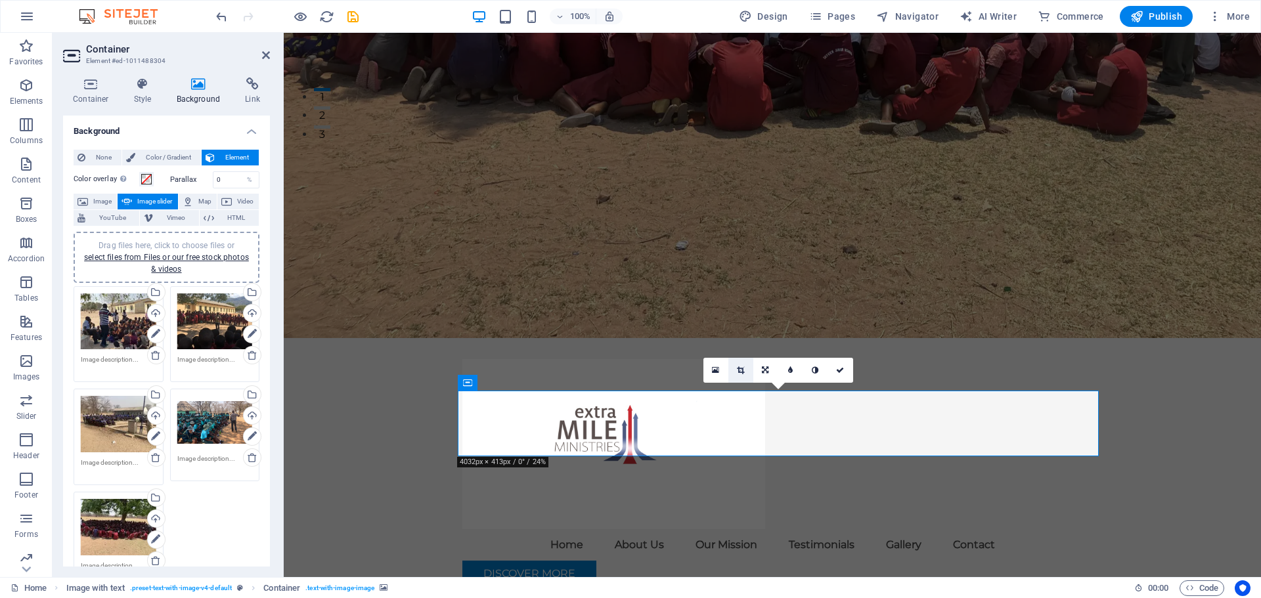
click at [740, 366] on link at bounding box center [740, 370] width 25 height 25
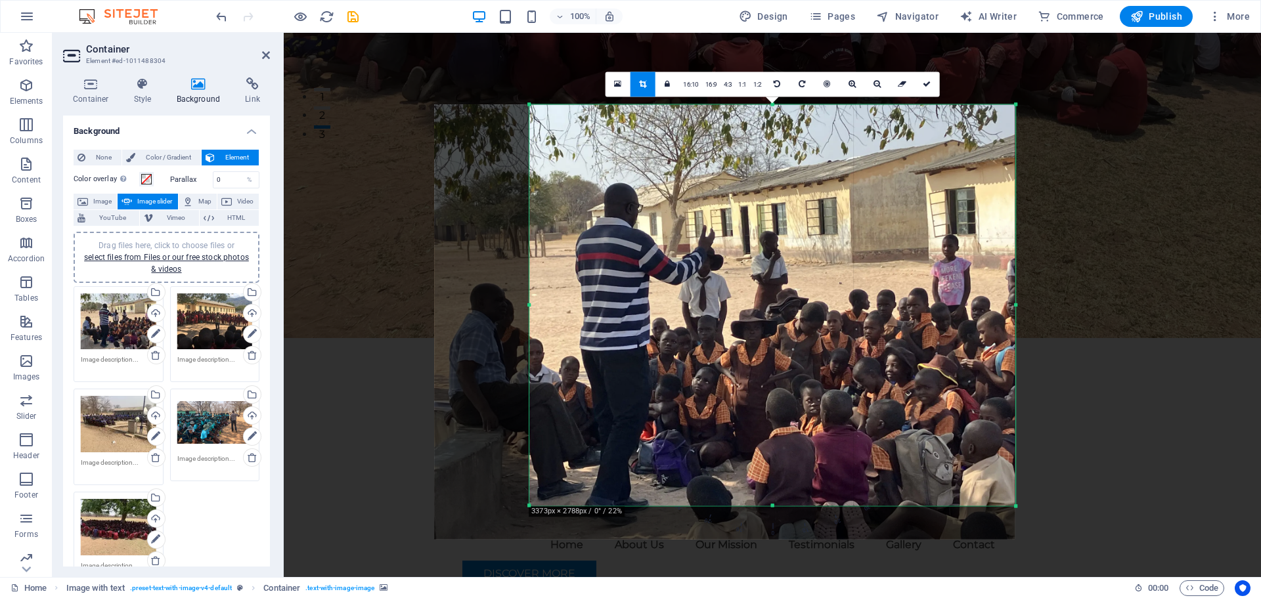
drag, startPoint x: 480, startPoint y: 525, endPoint x: 575, endPoint y: 491, distance: 101.1
click at [575, 491] on div "180 170 160 150 140 130 120 110 100 90 80 70 60 50 40 30 20 10 0 -10 -20 -30 -4…" at bounding box center [772, 304] width 486 height 401
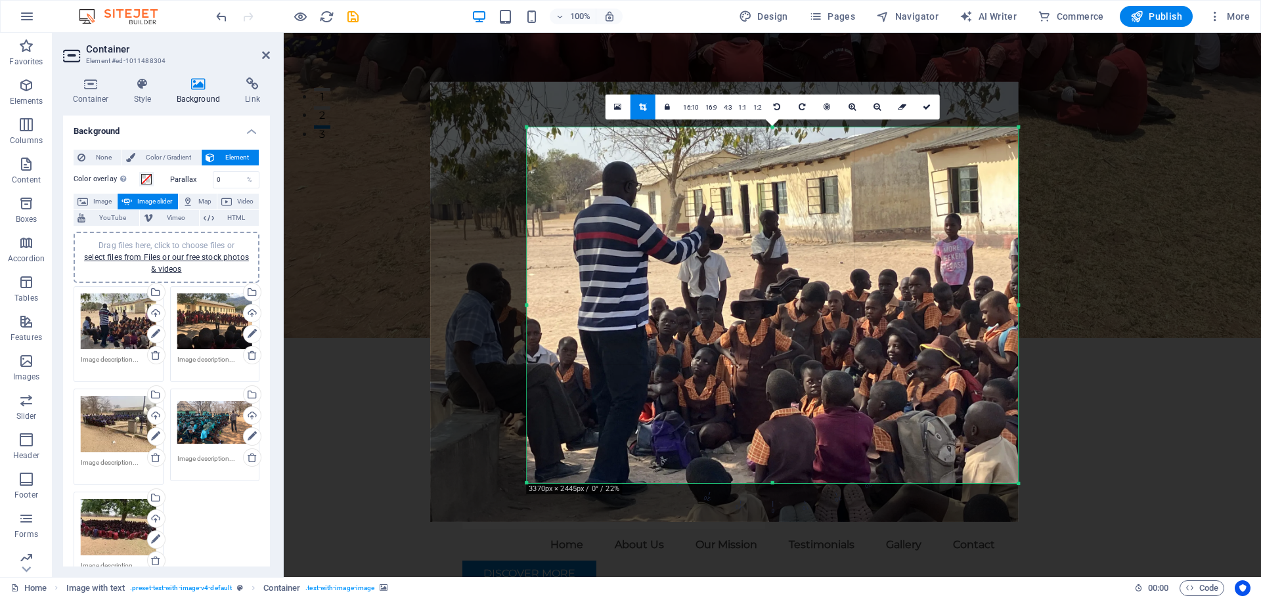
drag, startPoint x: 1016, startPoint y: 105, endPoint x: 1021, endPoint y: 150, distance: 45.6
click at [1018, 150] on div "180 170 160 150 140 130 120 110 100 90 80 70 60 50 40 30 20 10 0 -10 -20 -30 -4…" at bounding box center [772, 305] width 491 height 356
click at [927, 108] on icon at bounding box center [927, 106] width 8 height 8
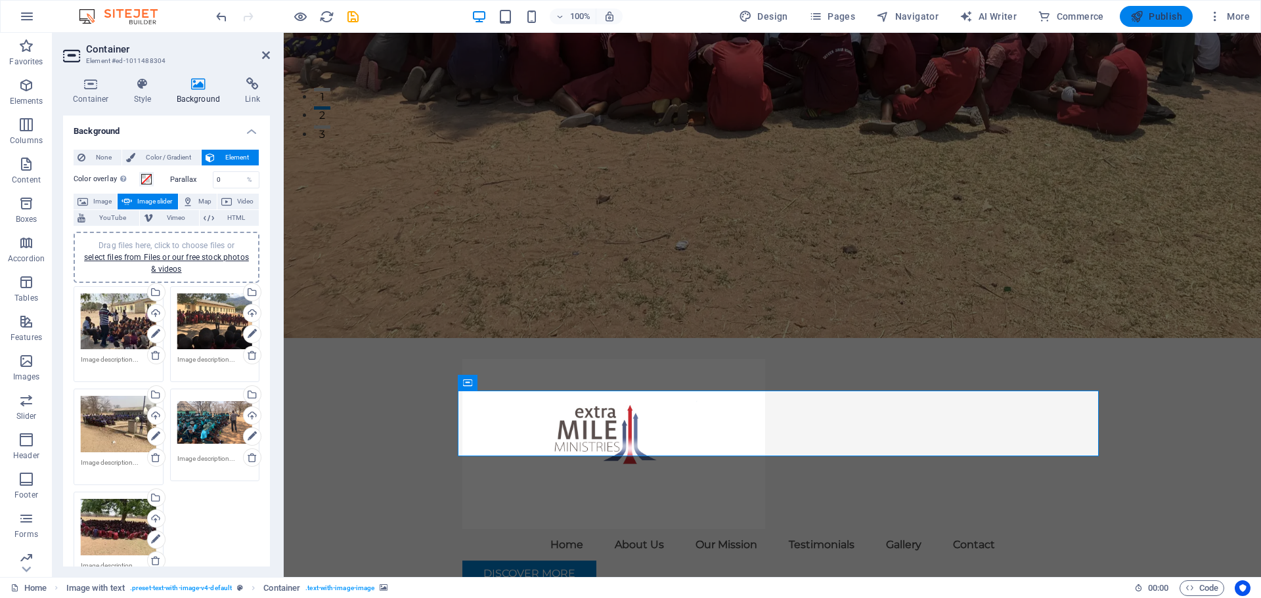
click at [1146, 22] on span "Publish" at bounding box center [1156, 16] width 52 height 13
checkbox input "false"
